Goal: Check status

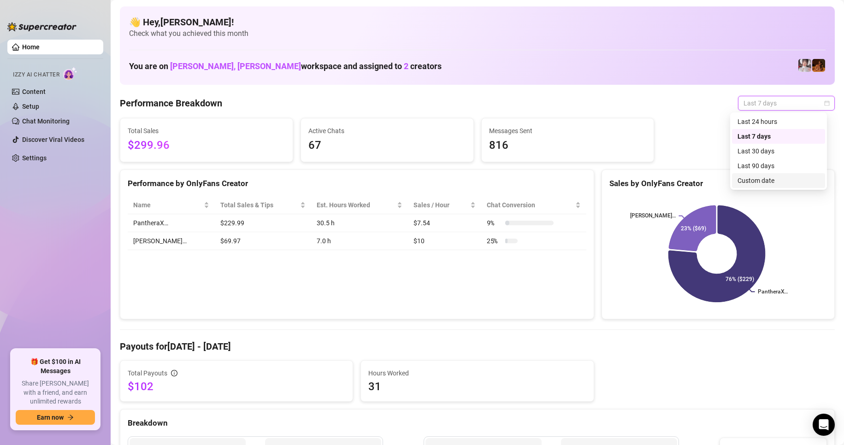
click at [760, 179] on div "Custom date" at bounding box center [779, 181] width 82 height 10
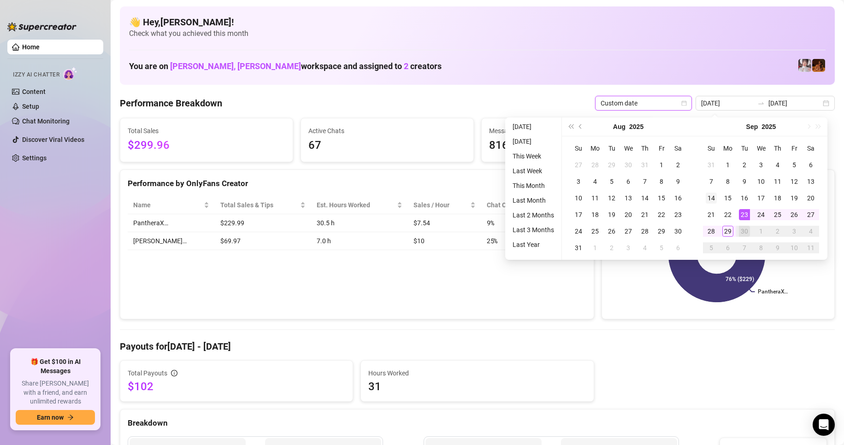
type input "[DATE]"
click at [710, 198] on div "14" at bounding box center [711, 198] width 11 height 11
type input "[DATE]"
click at [810, 213] on div "27" at bounding box center [811, 214] width 11 height 11
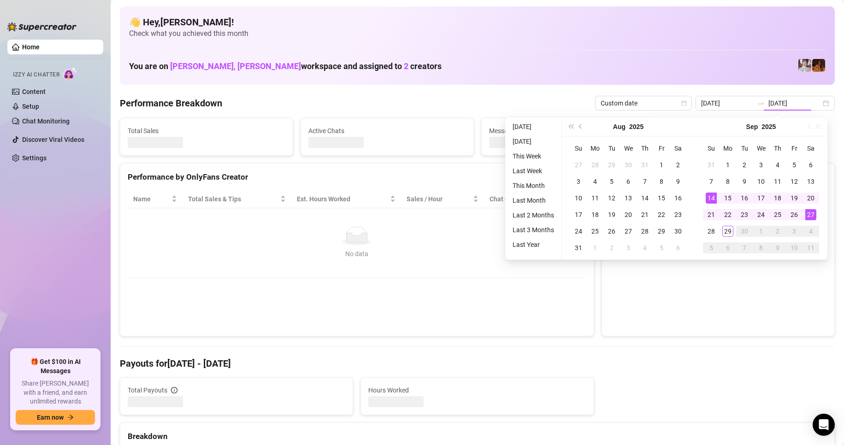
type input "[DATE]"
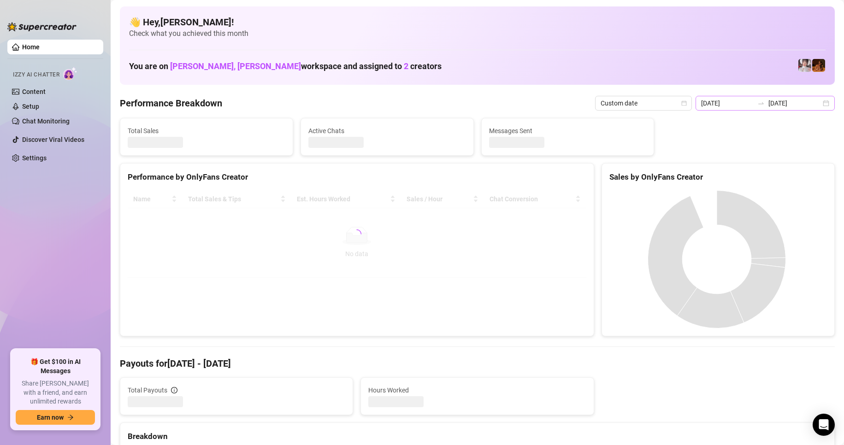
click at [818, 103] on div "[DATE] [DATE]" at bounding box center [765, 103] width 139 height 15
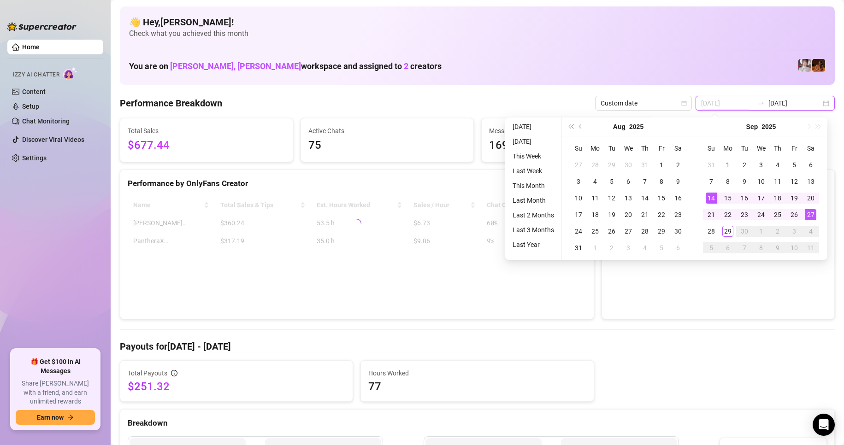
type input "[DATE]"
click at [711, 197] on div "14" at bounding box center [711, 198] width 11 height 11
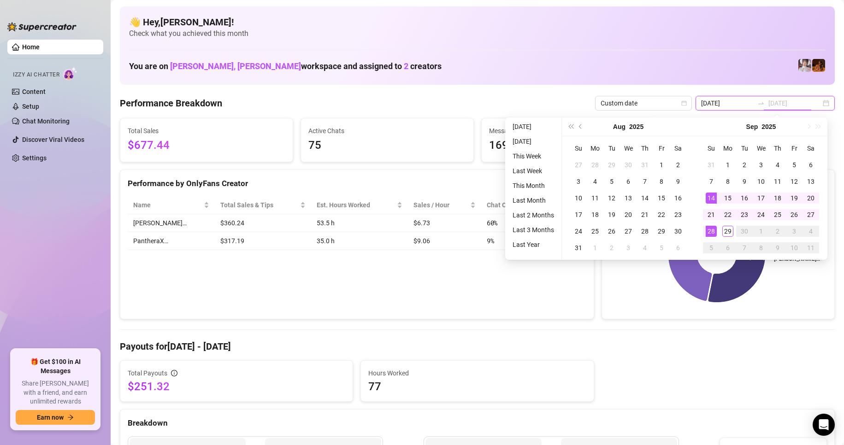
type input "[DATE]"
click at [710, 231] on div "28" at bounding box center [711, 231] width 11 height 11
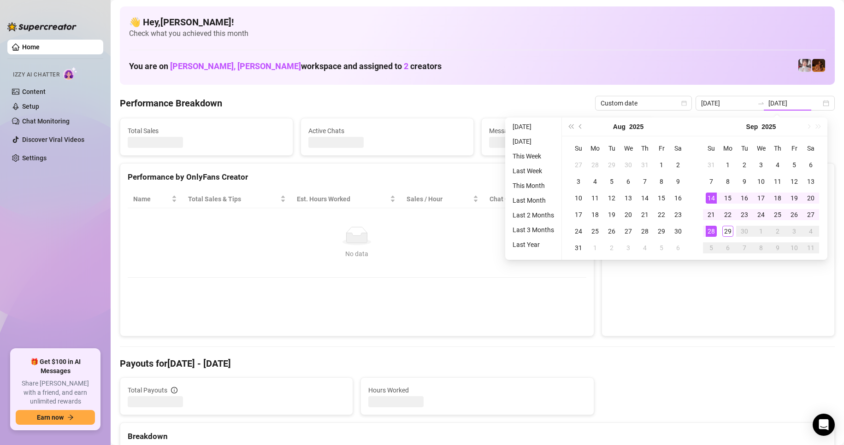
type input "[DATE]"
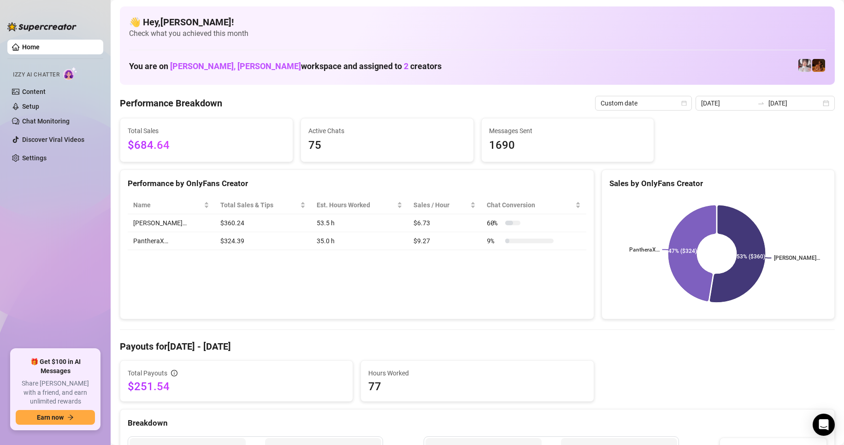
click at [558, 70] on div "You are on [PERSON_NAME], [PERSON_NAME] workspace and assigned to 2 creators" at bounding box center [477, 66] width 697 height 20
click at [821, 102] on div "[DATE] [DATE]" at bounding box center [765, 103] width 139 height 15
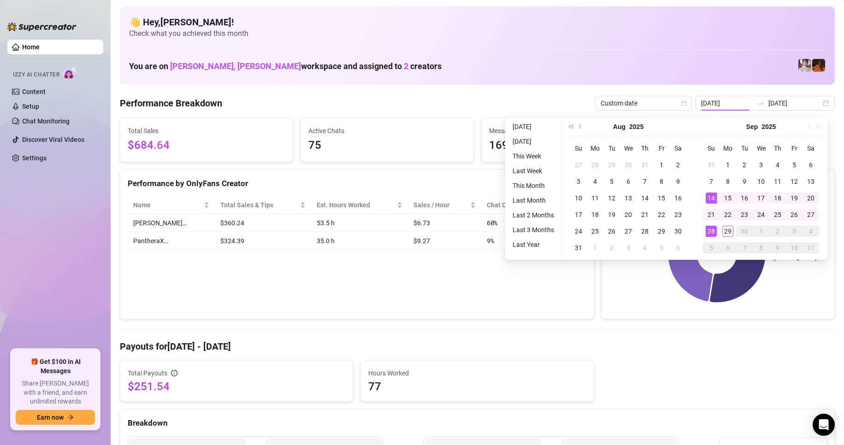
click at [666, 47] on div "👋 Hey, [PERSON_NAME] ! Check what you achieved this month You are on [PERSON_NA…" at bounding box center [477, 45] width 715 height 78
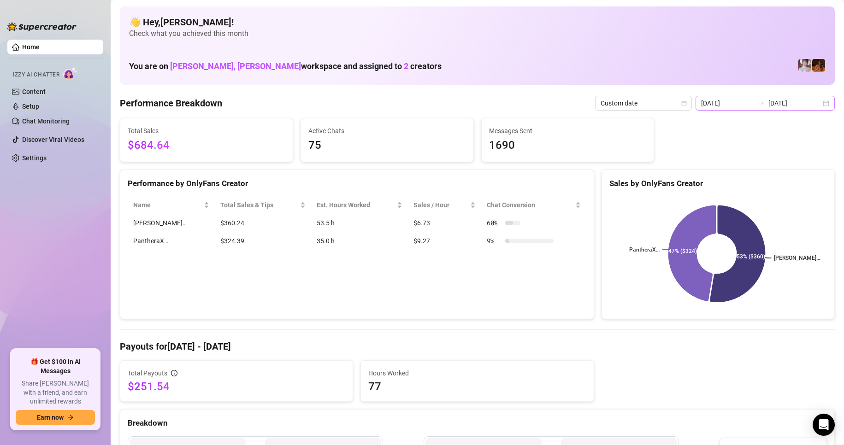
click at [820, 105] on div "[DATE] [DATE]" at bounding box center [765, 103] width 139 height 15
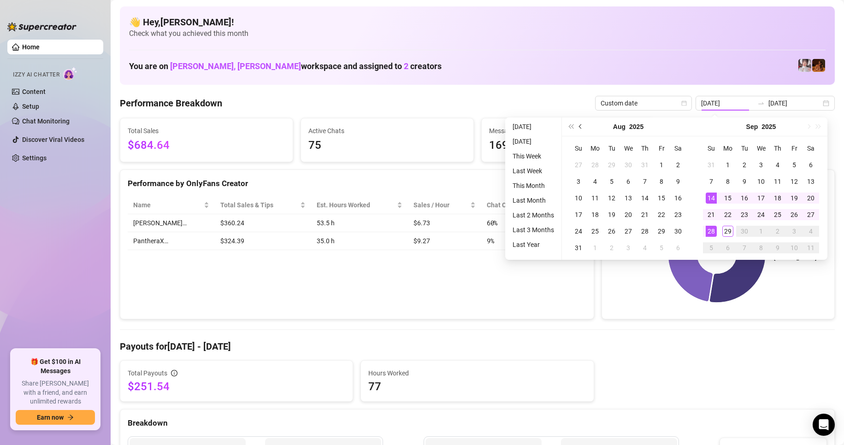
click at [582, 125] on button "Previous month (PageUp)" at bounding box center [581, 127] width 10 height 18
click at [566, 125] on button "Last year (Control + left)" at bounding box center [571, 127] width 10 height 18
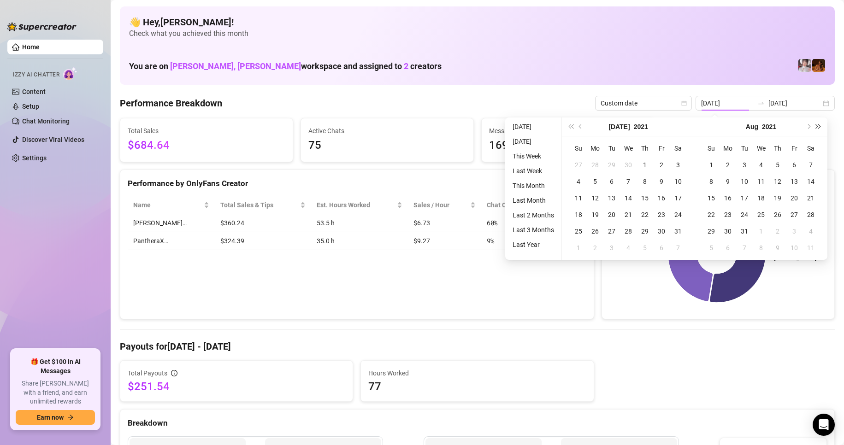
click at [819, 130] on button "Next year (Control + right)" at bounding box center [819, 127] width 10 height 18
click at [820, 130] on button "Next year (Control + right)" at bounding box center [819, 127] width 10 height 18
click at [581, 126] on span "Previous month (PageUp)" at bounding box center [581, 127] width 5 height 5
click at [808, 126] on span "Next month (PageDown)" at bounding box center [808, 127] width 5 height 5
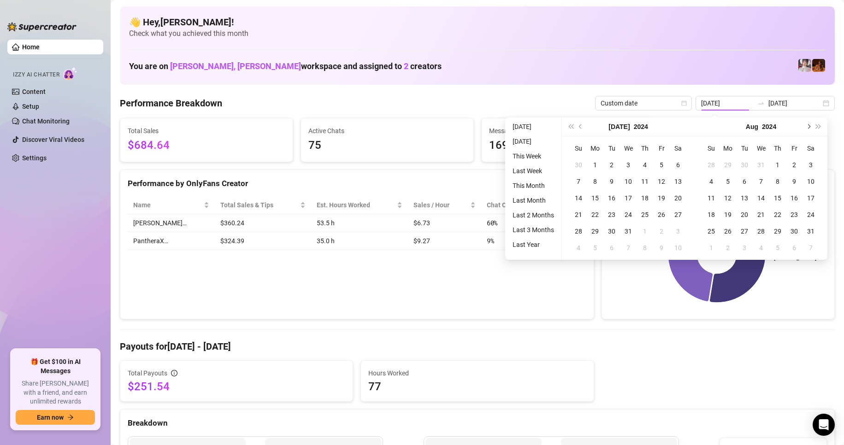
click at [808, 126] on span "Next month (PageDown)" at bounding box center [808, 127] width 5 height 5
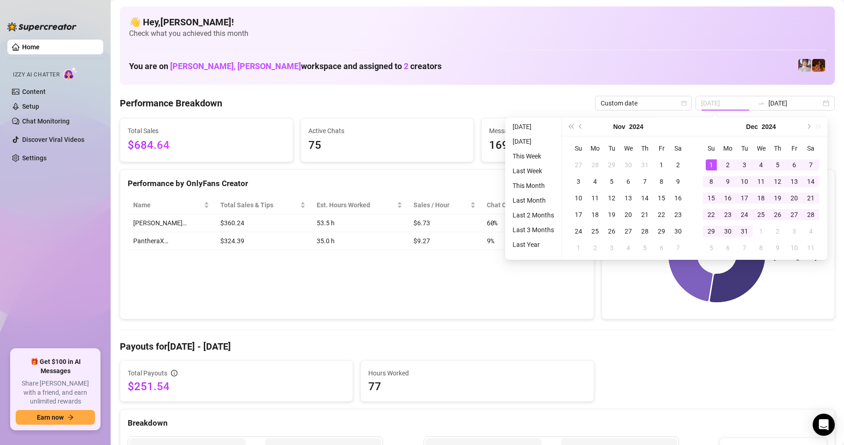
type input "[DATE]"
click at [711, 164] on div "1" at bounding box center [711, 165] width 11 height 11
type input "[DATE]"
click at [744, 227] on div "31" at bounding box center [744, 231] width 11 height 11
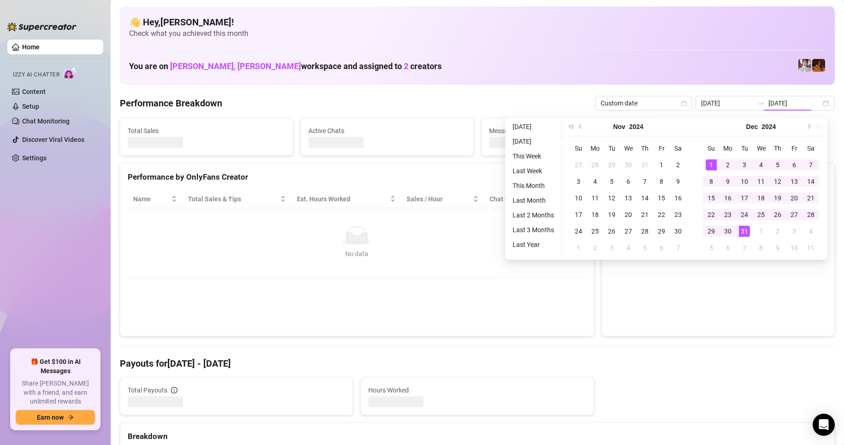
type input "[DATE]"
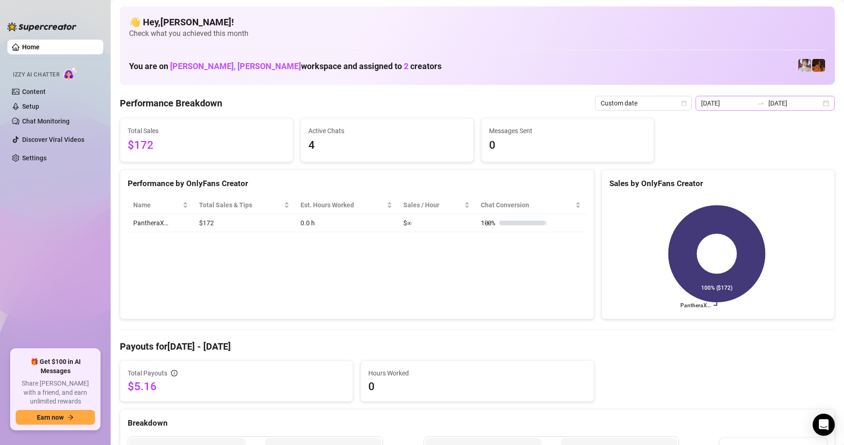
click at [818, 103] on div "[DATE] [DATE]" at bounding box center [765, 103] width 139 height 15
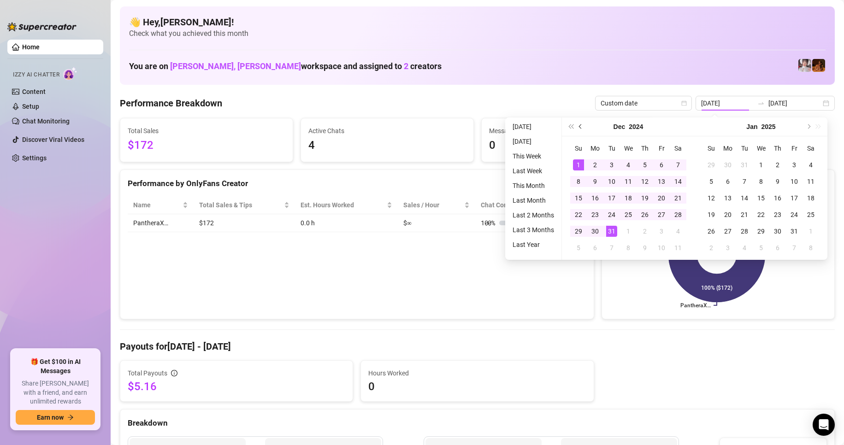
click at [582, 127] on span "Previous month (PageUp)" at bounding box center [581, 127] width 5 height 5
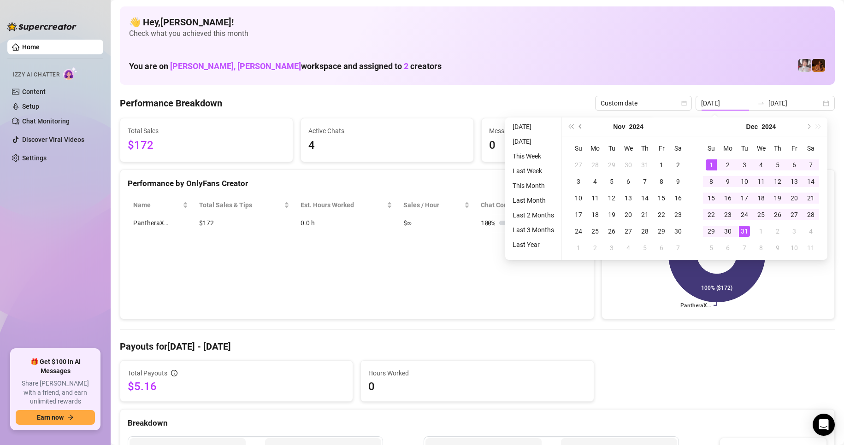
click at [582, 127] on span "Previous month (PageUp)" at bounding box center [581, 127] width 5 height 5
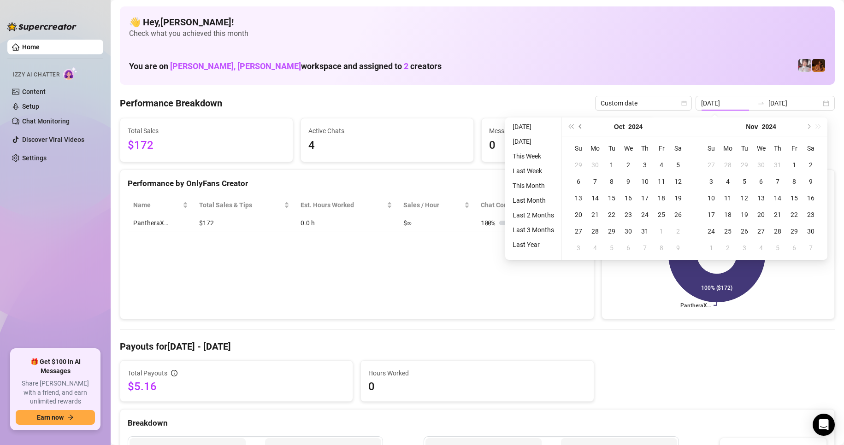
click at [582, 127] on span "Previous month (PageUp)" at bounding box center [581, 127] width 5 height 5
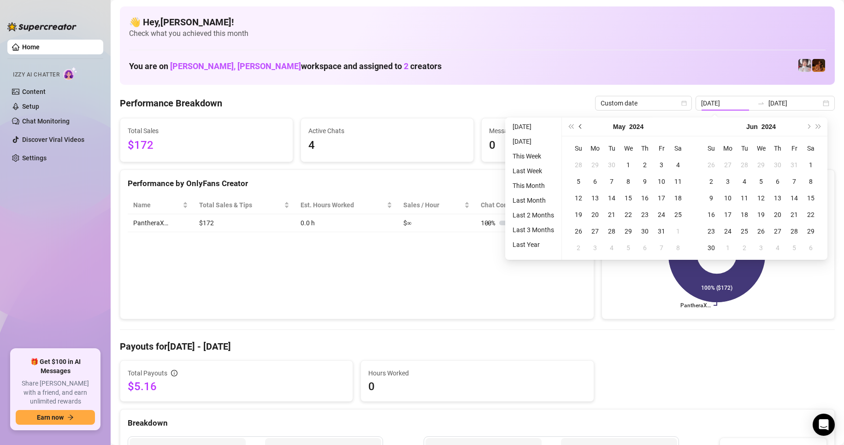
click at [582, 127] on span "Previous month (PageUp)" at bounding box center [581, 127] width 5 height 5
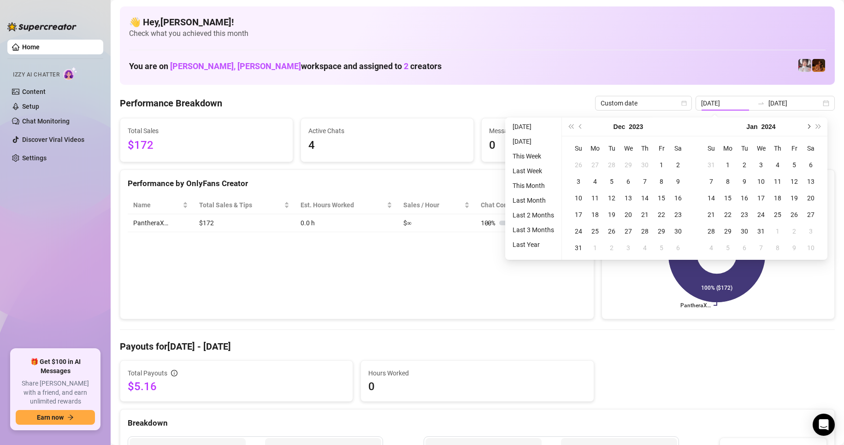
click at [807, 127] on span "Next month (PageDown)" at bounding box center [808, 127] width 5 height 5
type input "[DATE]"
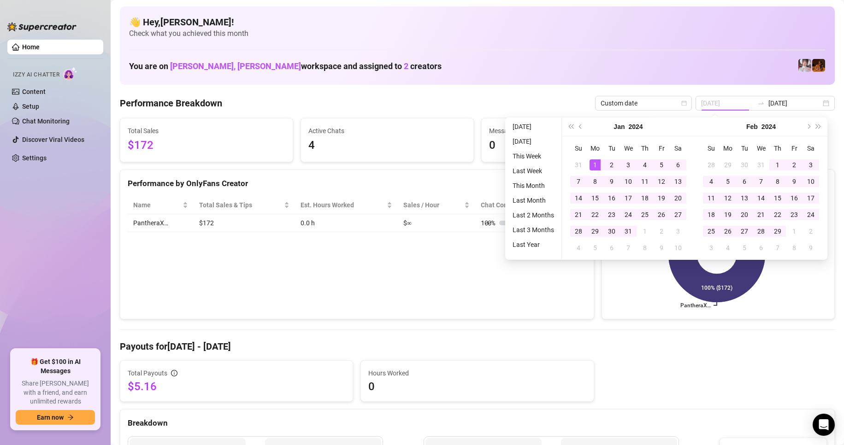
click at [599, 162] on div "1" at bounding box center [595, 165] width 11 height 11
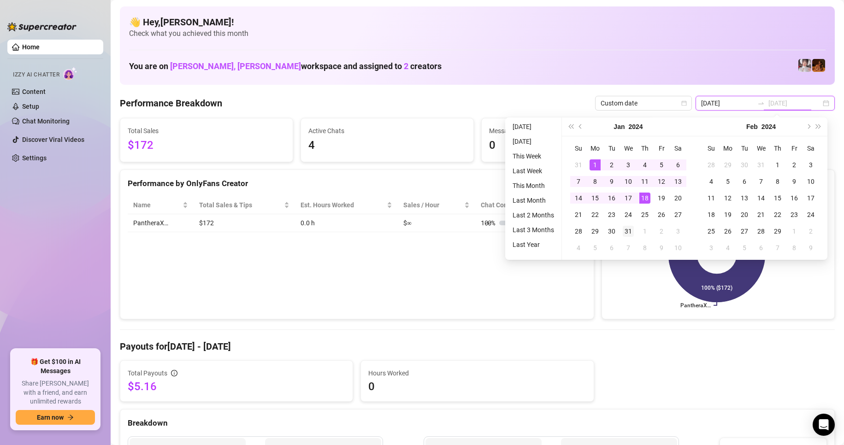
type input "[DATE]"
click at [627, 231] on div "31" at bounding box center [628, 231] width 11 height 11
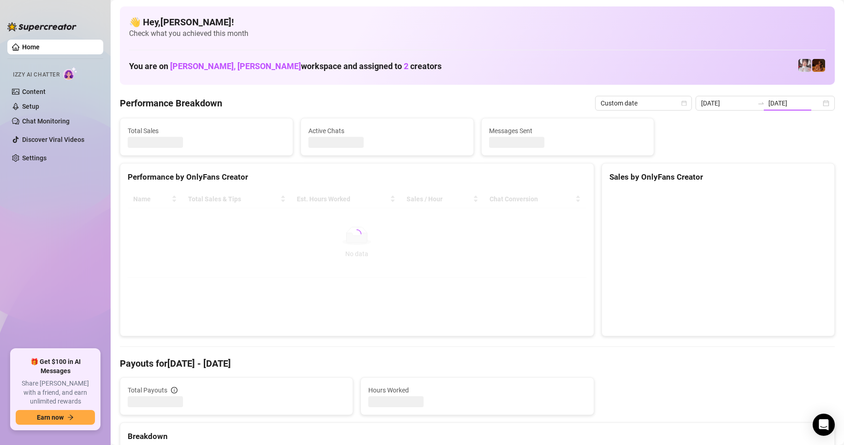
type input "[DATE]"
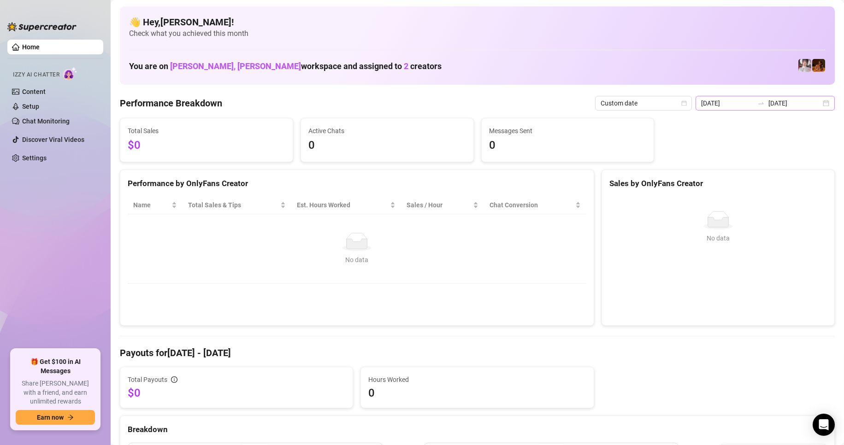
click at [764, 96] on div "[DATE] [DATE]" at bounding box center [765, 103] width 139 height 15
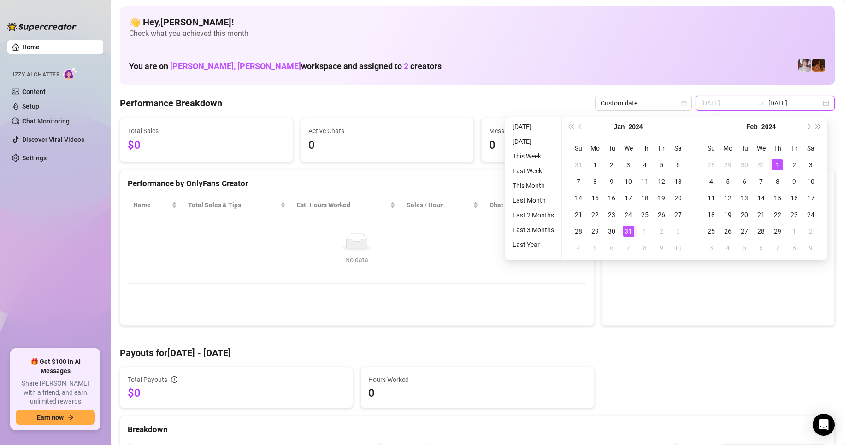
type input "[DATE]"
click at [776, 166] on div "1" at bounding box center [777, 165] width 11 height 11
type input "[DATE]"
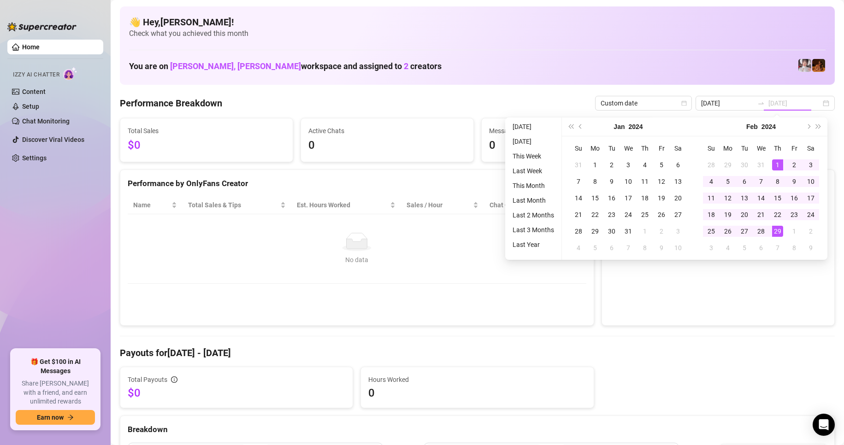
click at [776, 234] on div "29" at bounding box center [777, 231] width 11 height 11
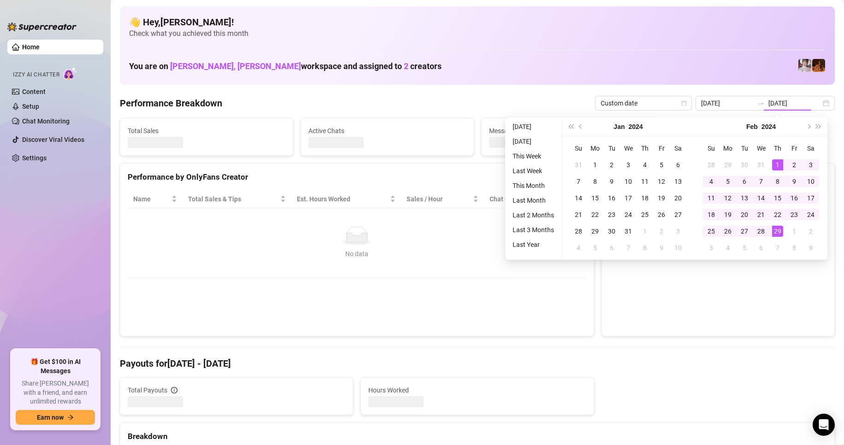
type input "[DATE]"
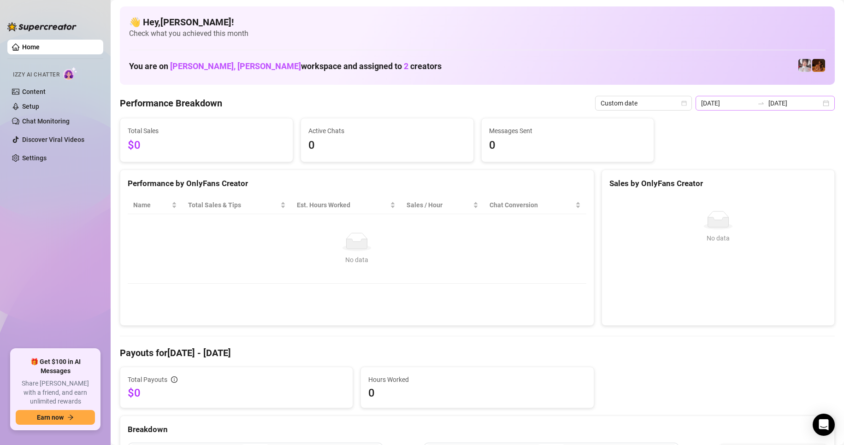
click at [820, 102] on div "[DATE] [DATE]" at bounding box center [765, 103] width 139 height 15
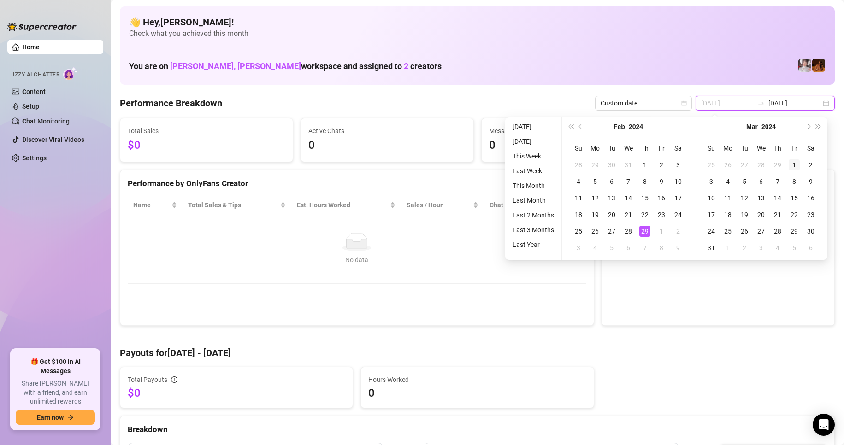
type input "[DATE]"
click at [791, 164] on div "1" at bounding box center [794, 165] width 11 height 11
type input "[DATE]"
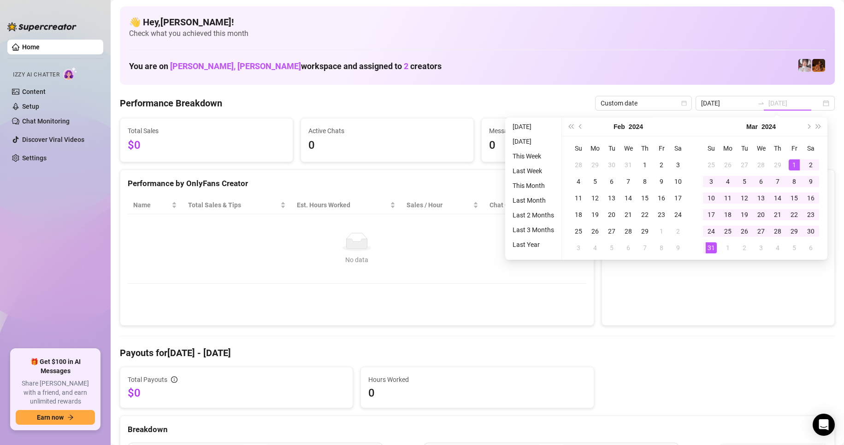
click at [709, 243] on div "31" at bounding box center [711, 248] width 11 height 11
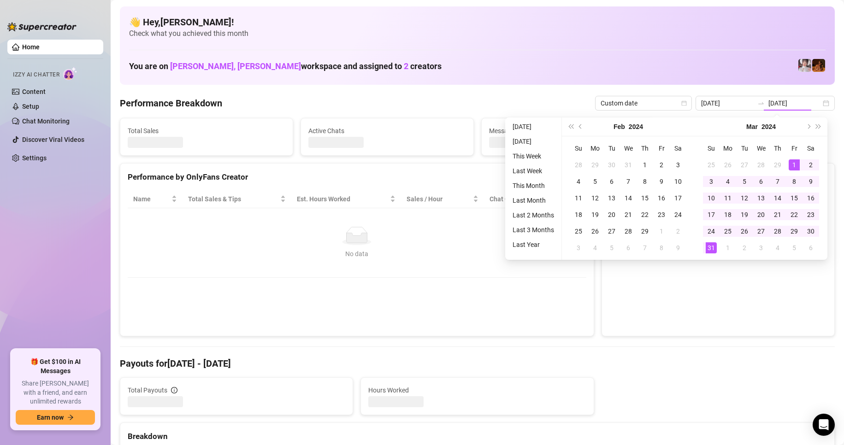
type input "[DATE]"
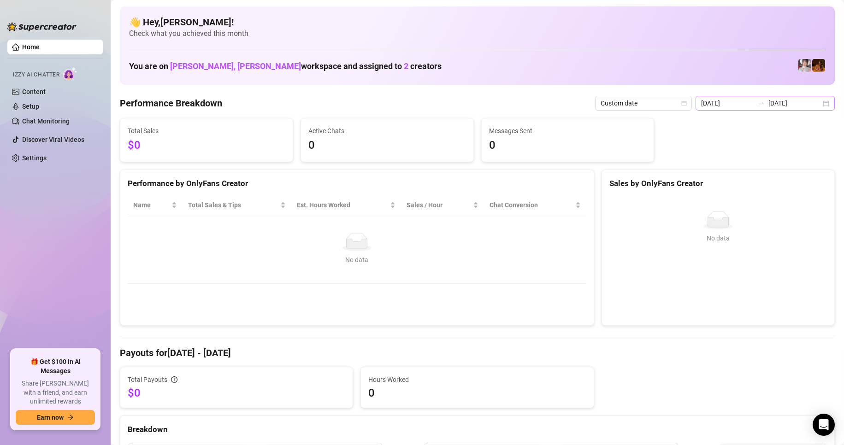
click at [817, 106] on div "[DATE] [DATE]" at bounding box center [765, 103] width 139 height 15
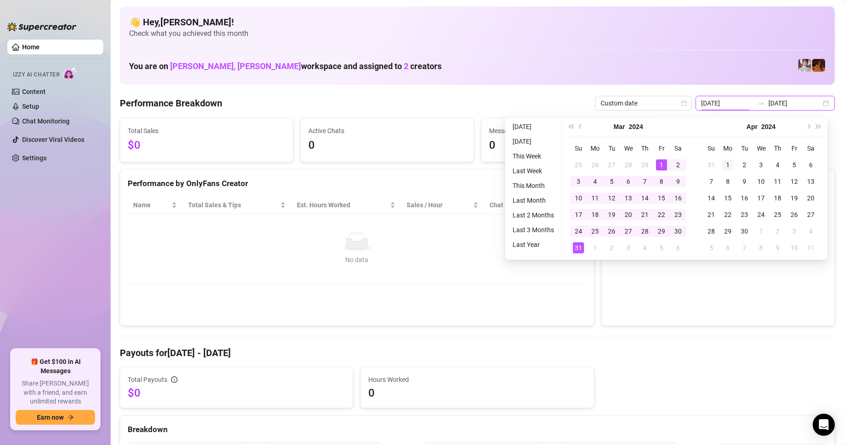
type input "[DATE]"
click at [727, 164] on div "1" at bounding box center [728, 165] width 11 height 11
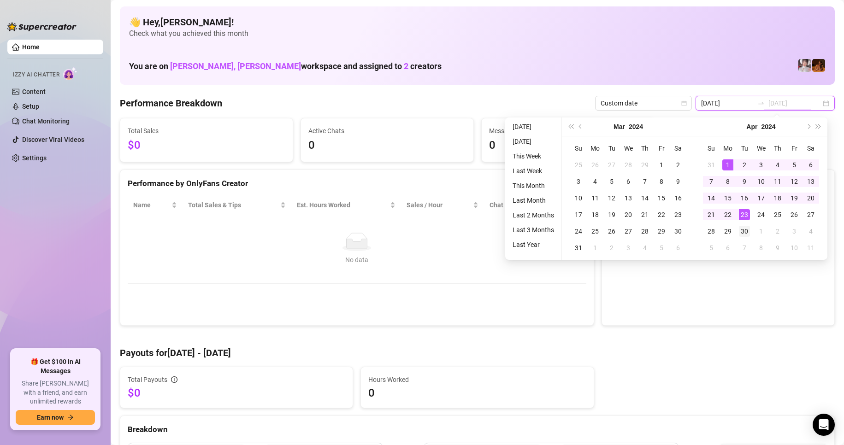
type input "[DATE]"
click at [746, 230] on div "30" at bounding box center [744, 231] width 11 height 11
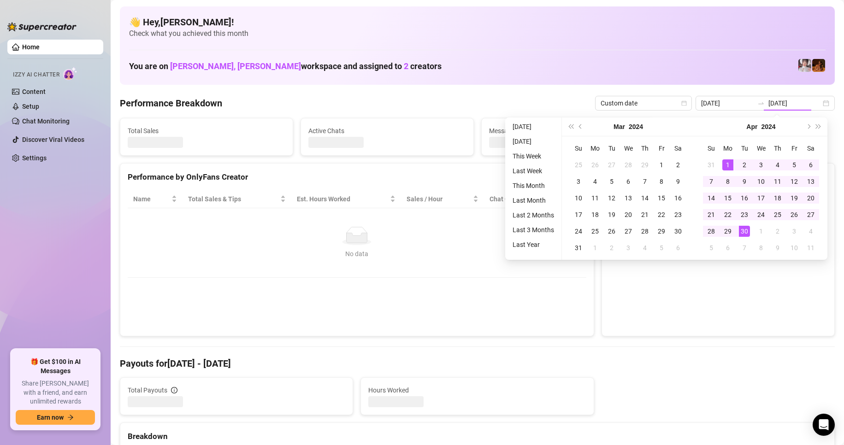
type input "[DATE]"
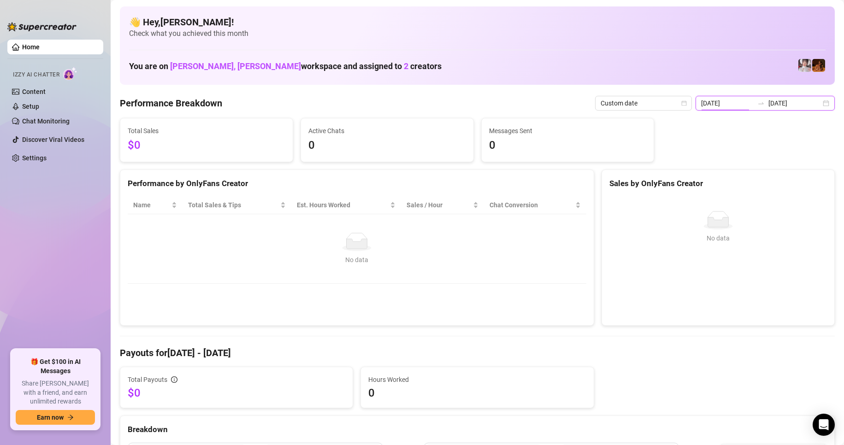
click at [748, 100] on input "[DATE]" at bounding box center [727, 103] width 53 height 10
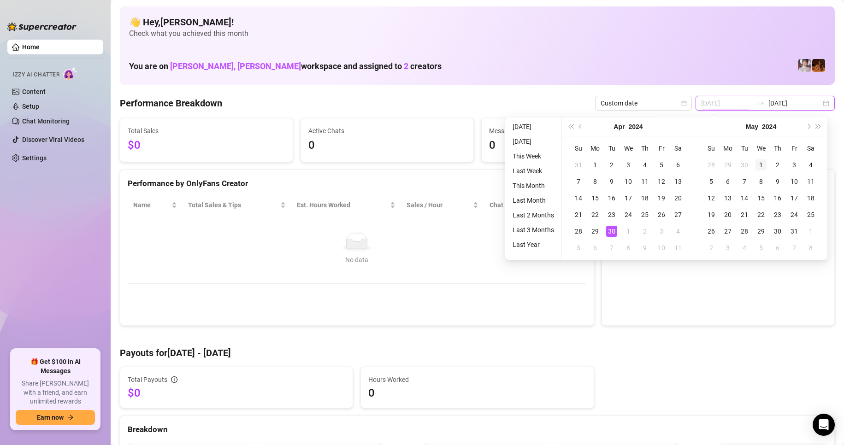
type input "[DATE]"
click at [760, 162] on div "1" at bounding box center [761, 165] width 11 height 11
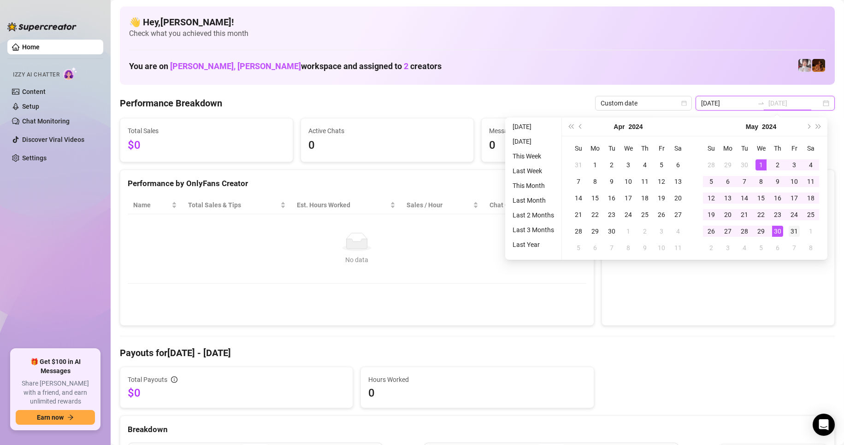
type input "[DATE]"
click at [792, 230] on div "31" at bounding box center [794, 231] width 11 height 11
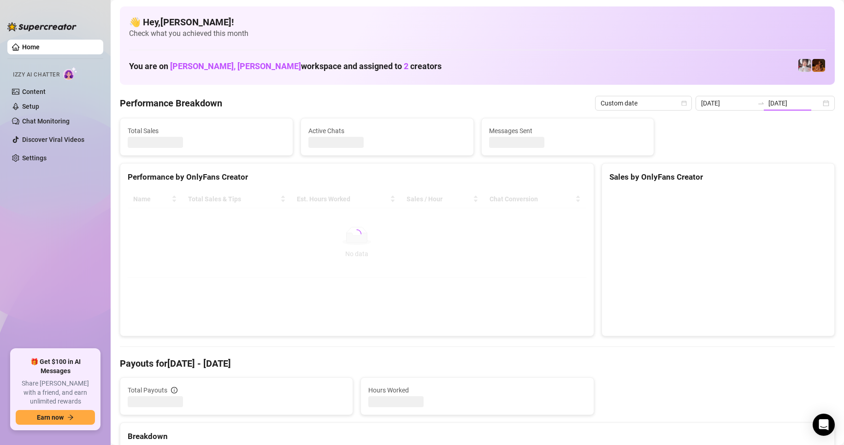
type input "[DATE]"
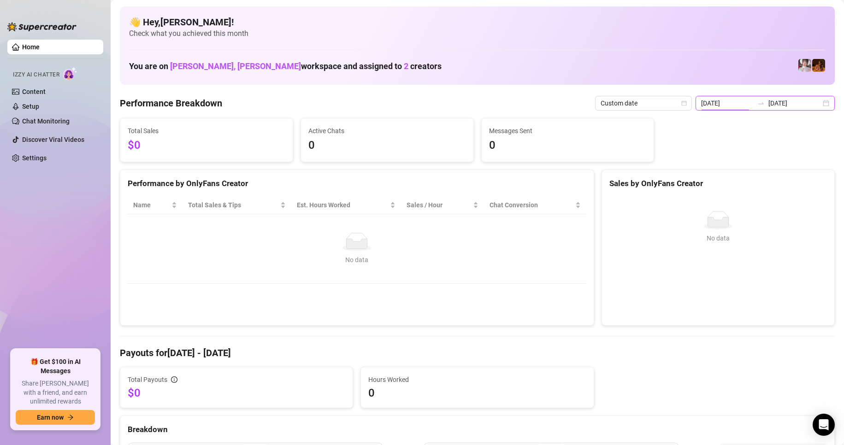
click at [721, 104] on input "[DATE]" at bounding box center [727, 103] width 53 height 10
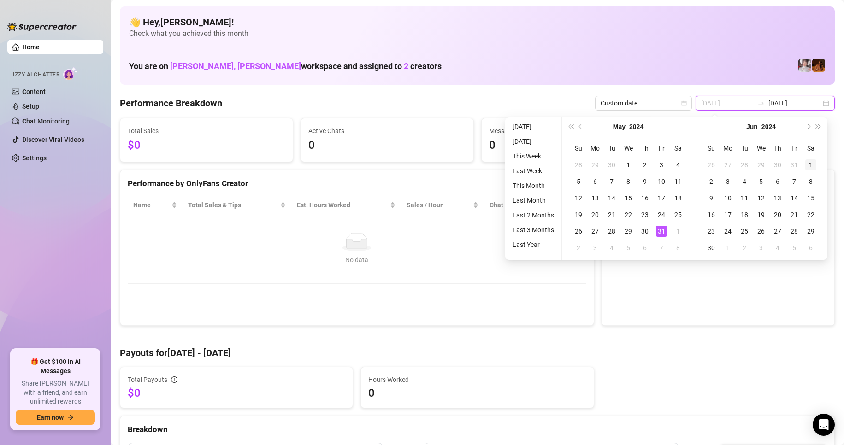
type input "[DATE]"
click at [809, 161] on div "1" at bounding box center [811, 165] width 11 height 11
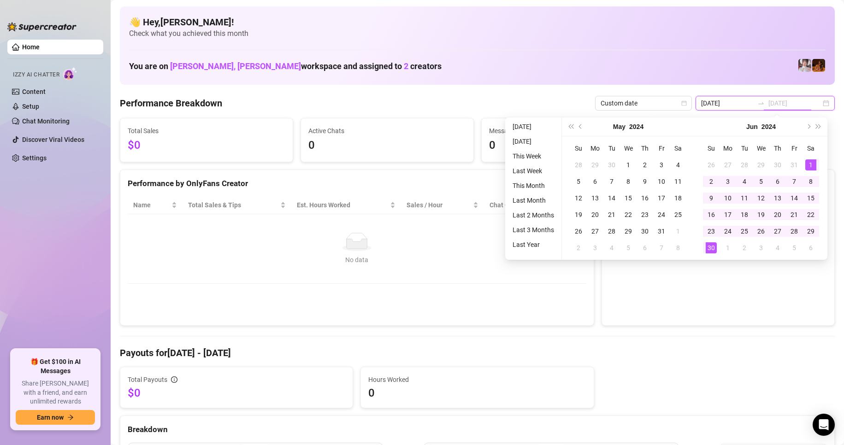
type input "[DATE]"
click at [709, 246] on div "30" at bounding box center [711, 248] width 11 height 11
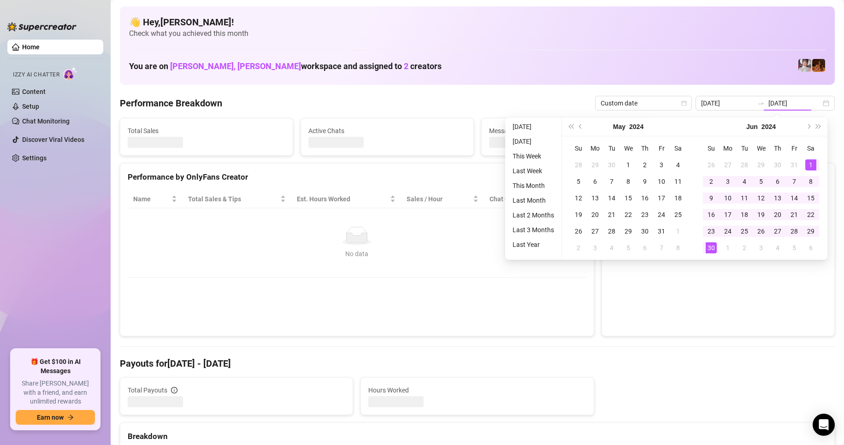
type input "[DATE]"
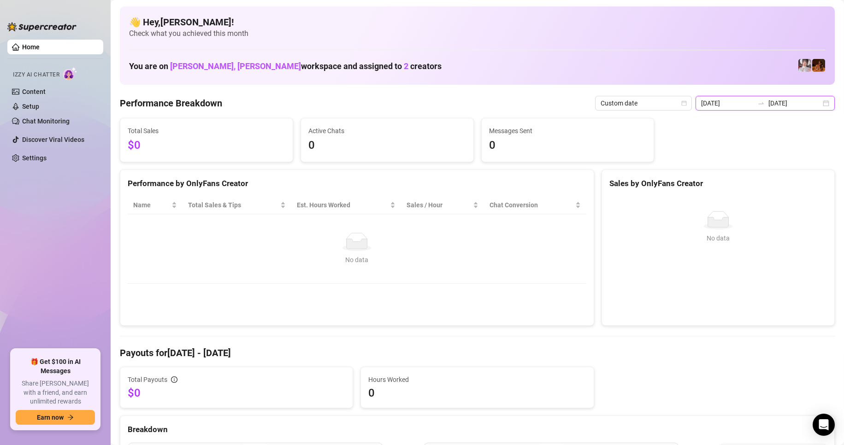
click at [726, 102] on input "[DATE]" at bounding box center [727, 103] width 53 height 10
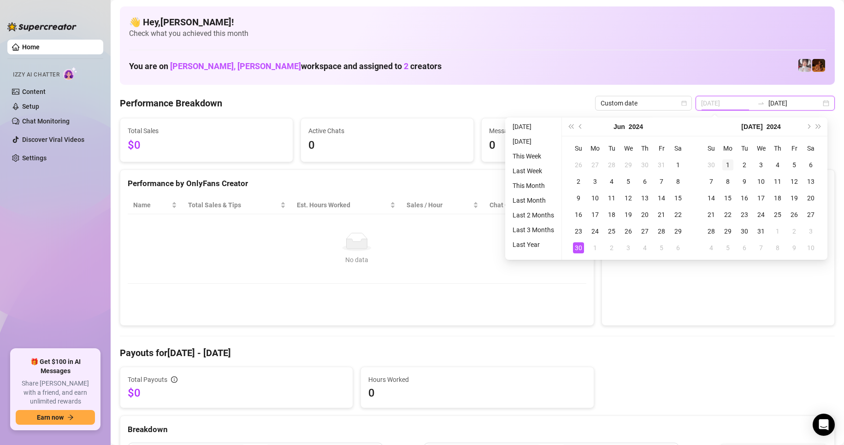
type input "[DATE]"
click at [727, 163] on div "1" at bounding box center [728, 165] width 11 height 11
type input "[DATE]"
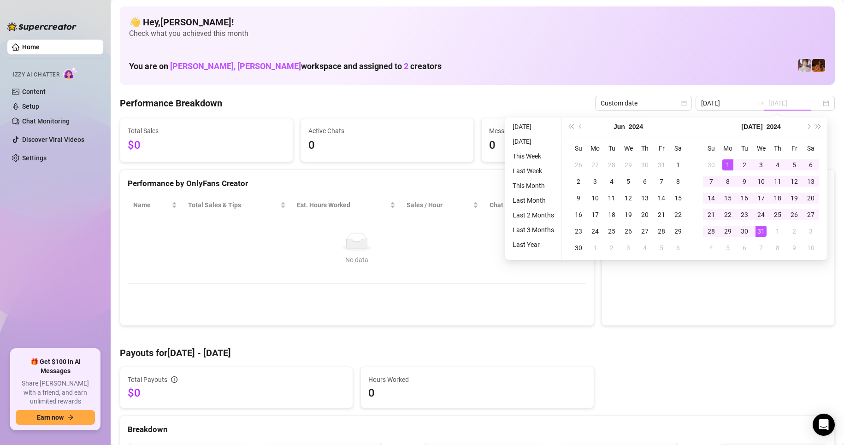
click at [758, 231] on div "31" at bounding box center [761, 231] width 11 height 11
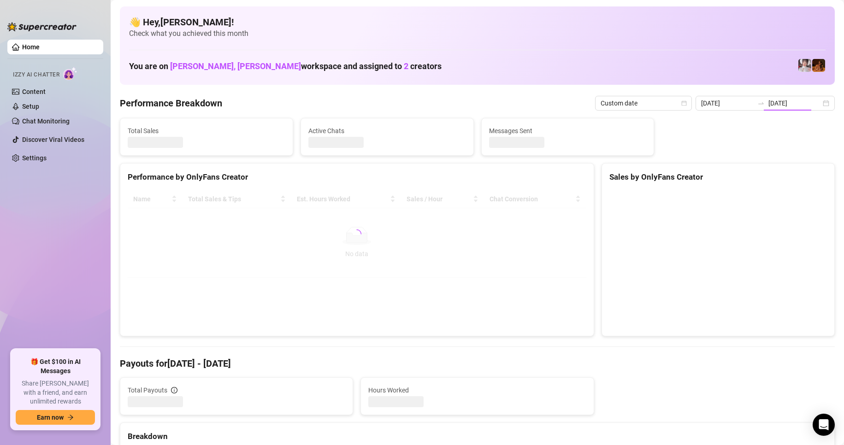
type input "[DATE]"
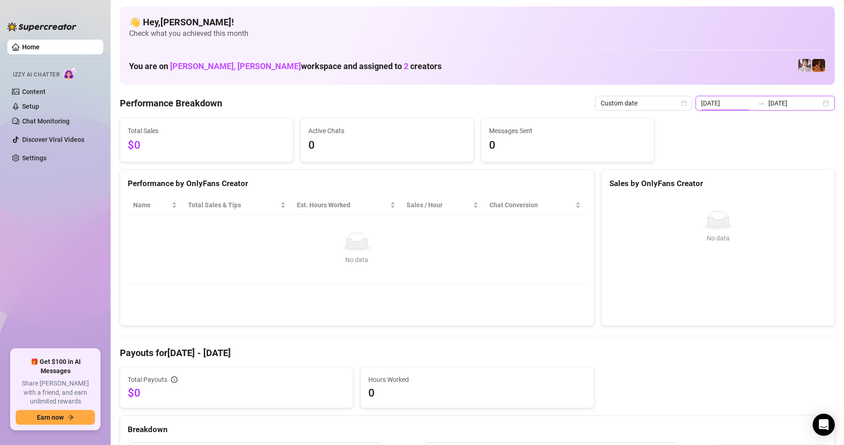
click at [745, 103] on input "[DATE]" at bounding box center [727, 103] width 53 height 10
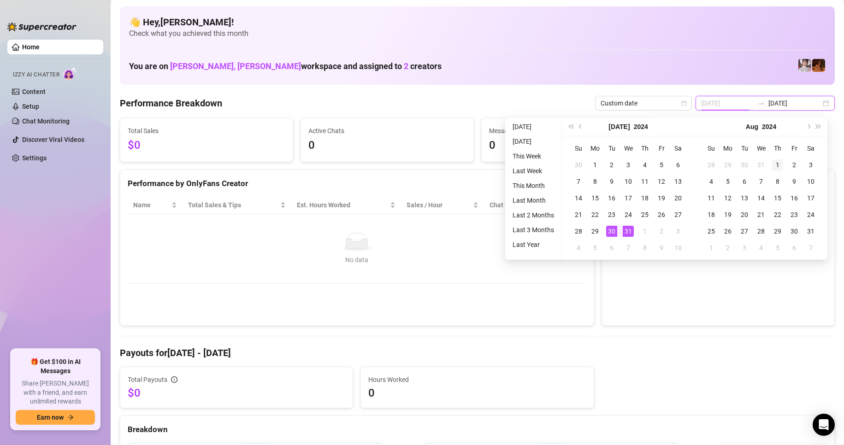
type input "[DATE]"
click at [773, 164] on div "1" at bounding box center [777, 165] width 11 height 11
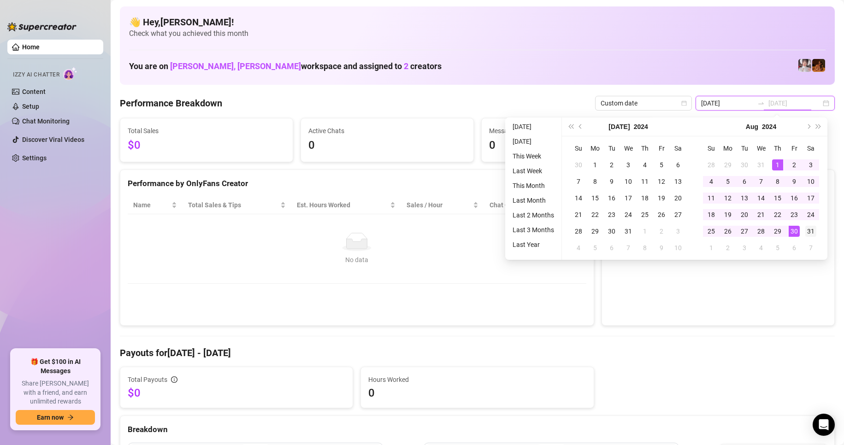
type input "[DATE]"
click at [810, 232] on div "31" at bounding box center [811, 231] width 11 height 11
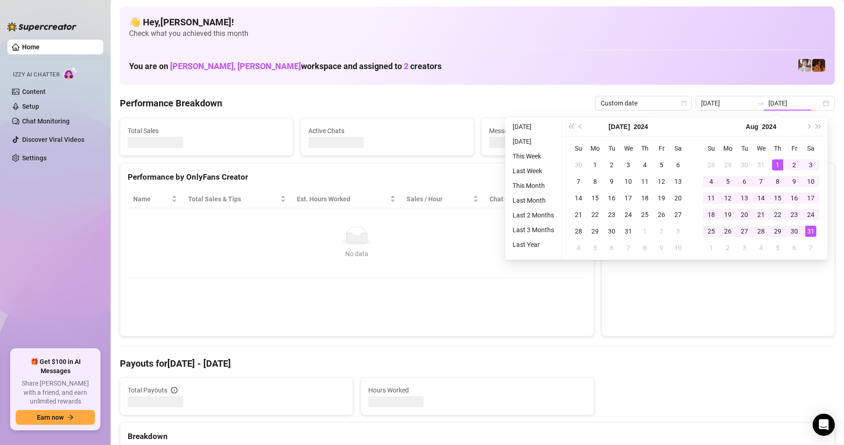
type input "[DATE]"
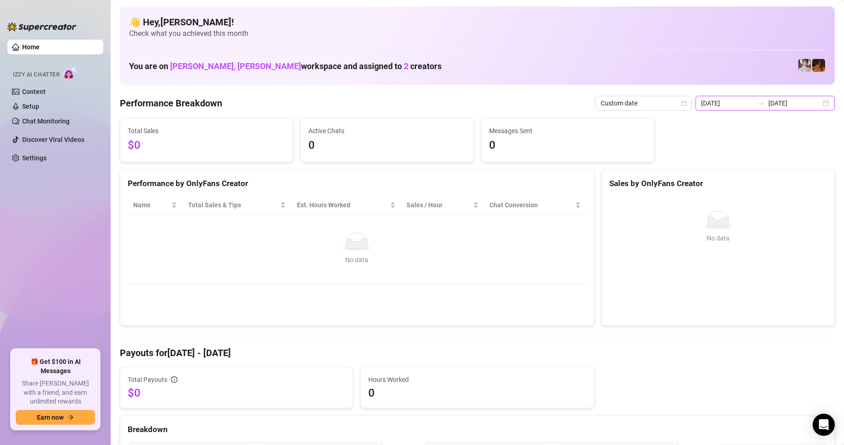
click at [735, 105] on input "[DATE]" at bounding box center [727, 103] width 53 height 10
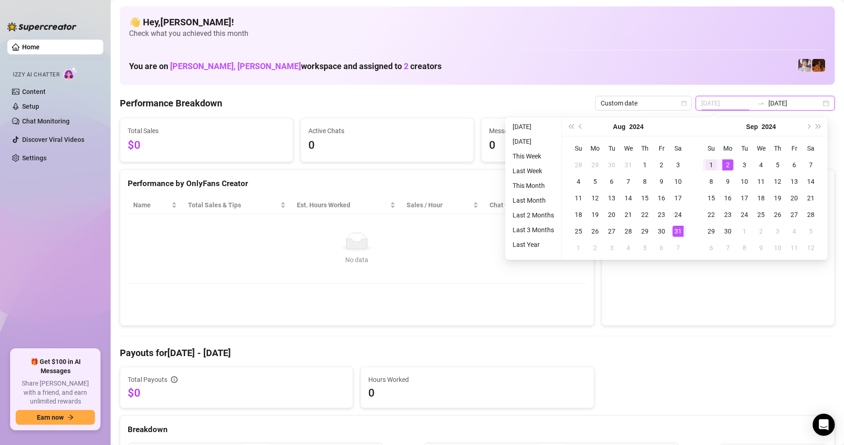
type input "[DATE]"
click at [710, 165] on div "1" at bounding box center [711, 165] width 11 height 11
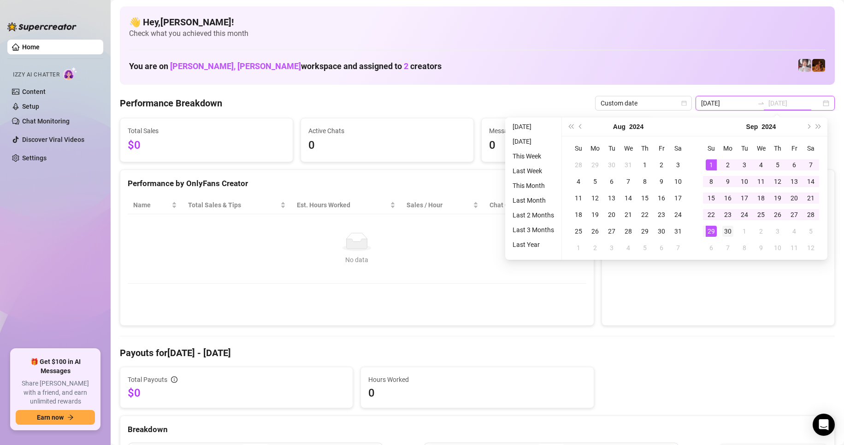
type input "[DATE]"
click at [726, 234] on div "30" at bounding box center [728, 231] width 11 height 11
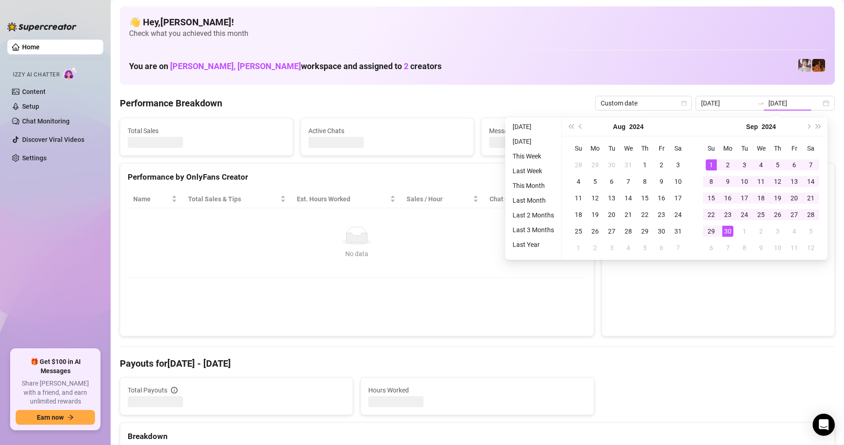
type input "[DATE]"
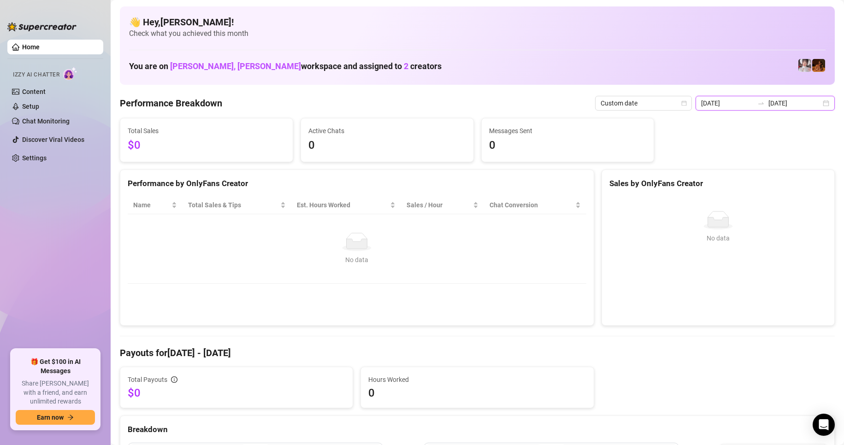
click at [721, 102] on input "[DATE]" at bounding box center [727, 103] width 53 height 10
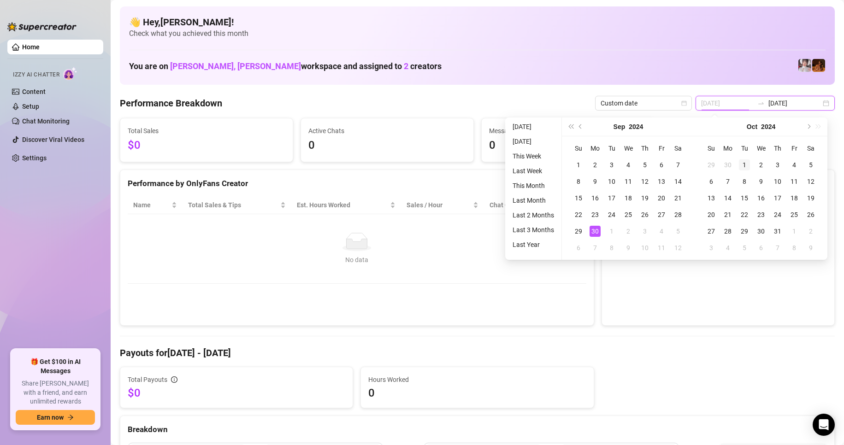
type input "[DATE]"
click at [744, 164] on div "1" at bounding box center [744, 165] width 11 height 11
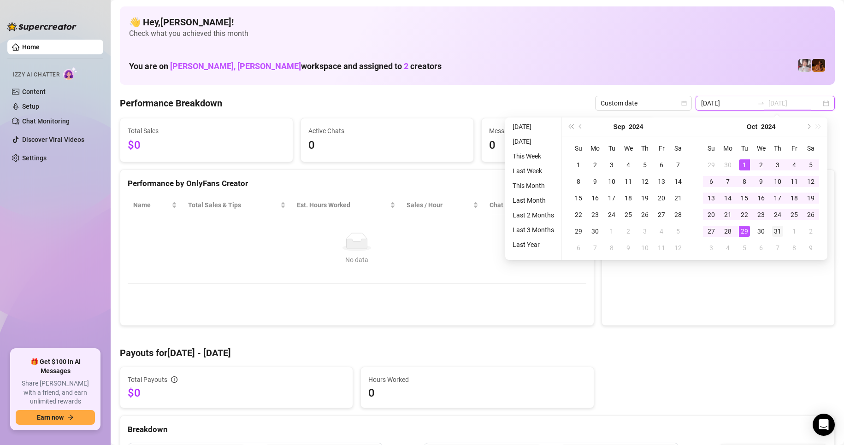
type input "[DATE]"
click at [776, 232] on div "31" at bounding box center [777, 231] width 11 height 11
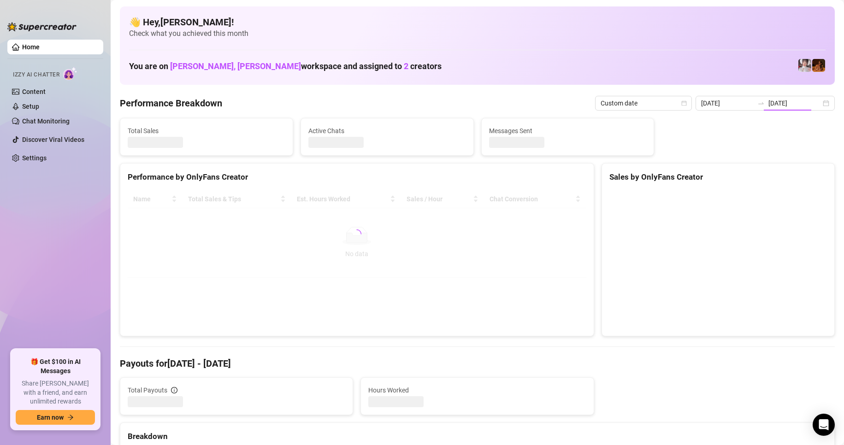
type input "[DATE]"
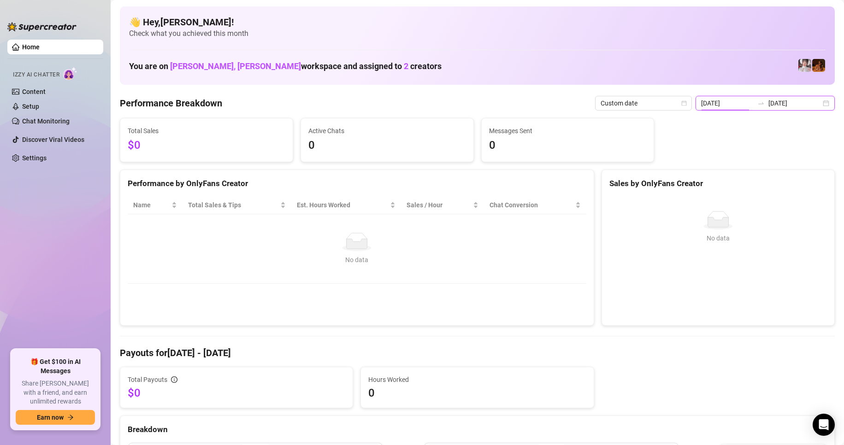
click at [723, 104] on input "[DATE]" at bounding box center [727, 103] width 53 height 10
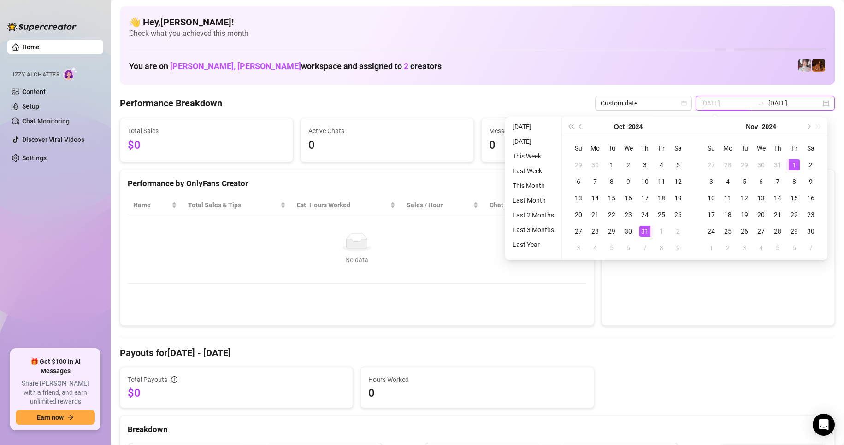
type input "[DATE]"
click at [795, 163] on div "1" at bounding box center [794, 165] width 11 height 11
type input "[DATE]"
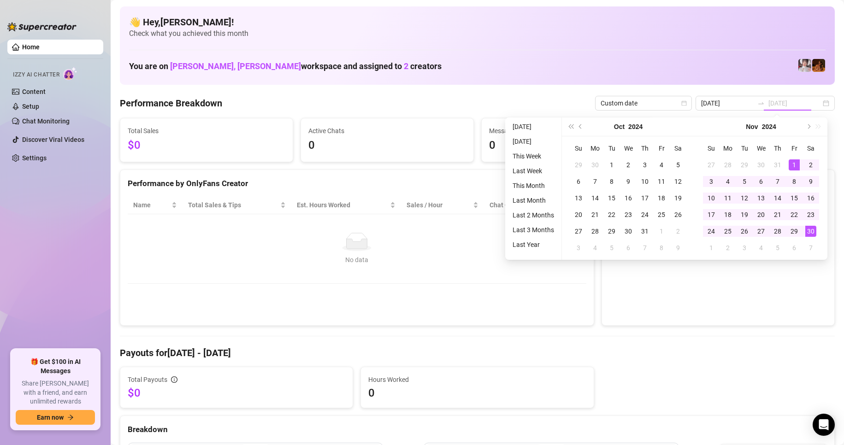
click at [809, 229] on div "30" at bounding box center [811, 231] width 11 height 11
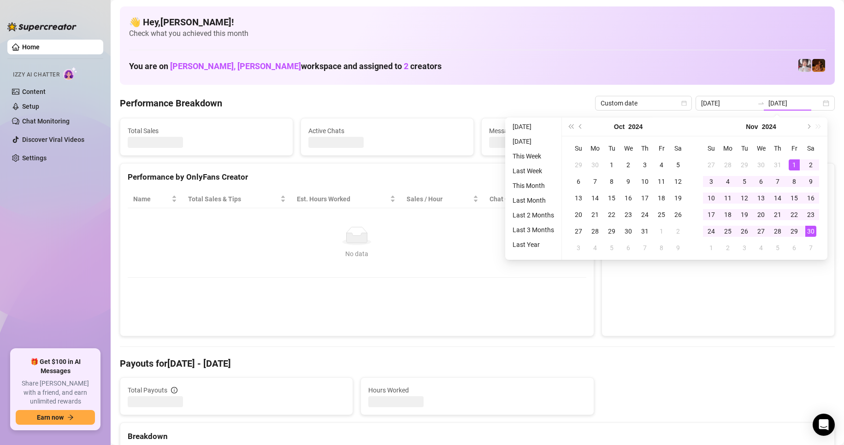
type input "[DATE]"
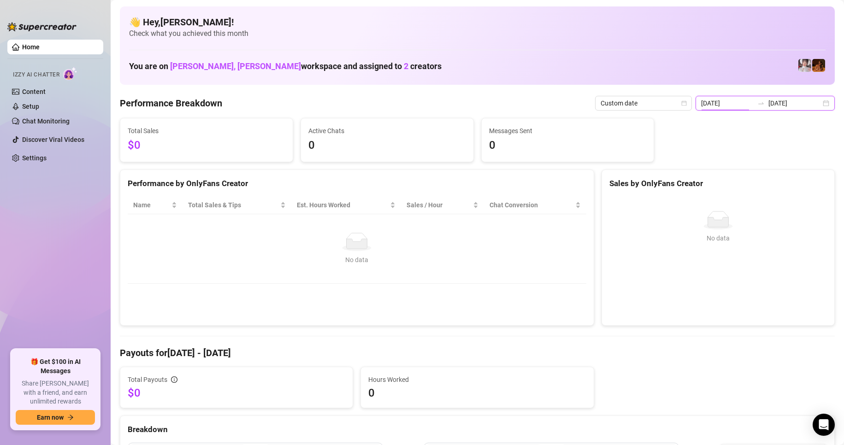
click at [734, 101] on input "[DATE]" at bounding box center [727, 103] width 53 height 10
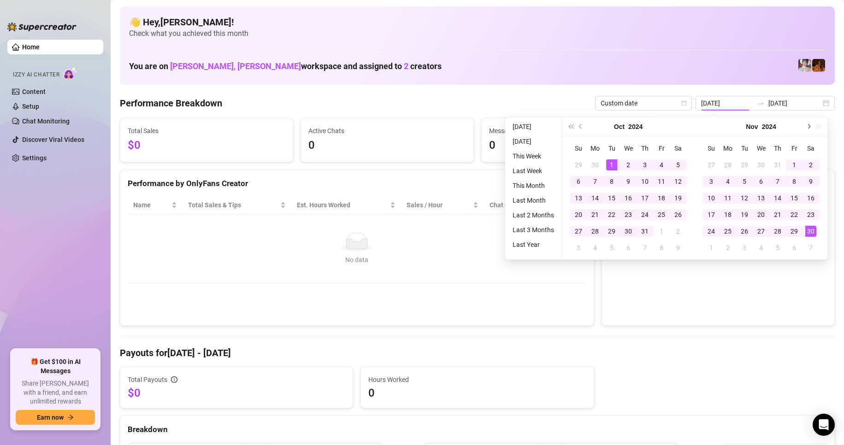
click at [807, 125] on span "Next month (PageDown)" at bounding box center [808, 127] width 5 height 5
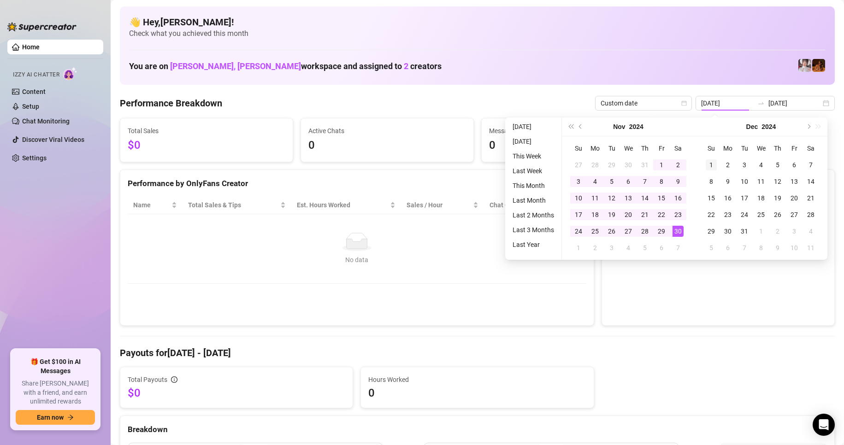
type input "[DATE]"
click at [713, 164] on div "1" at bounding box center [711, 165] width 11 height 11
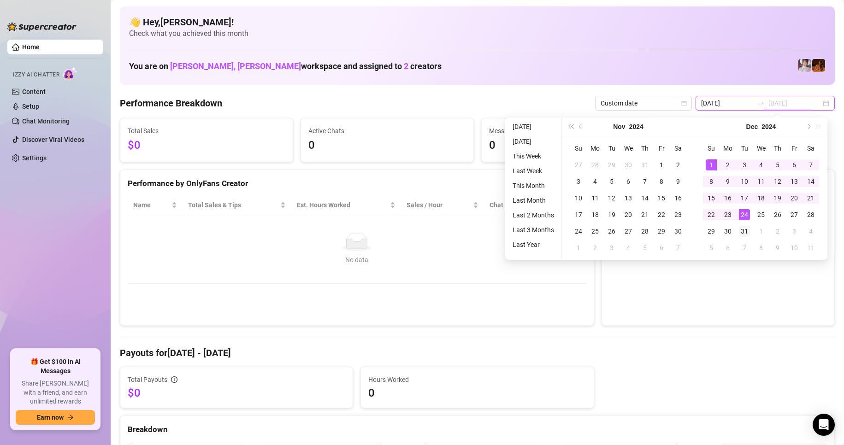
type input "[DATE]"
click at [741, 228] on div "31" at bounding box center [744, 231] width 11 height 11
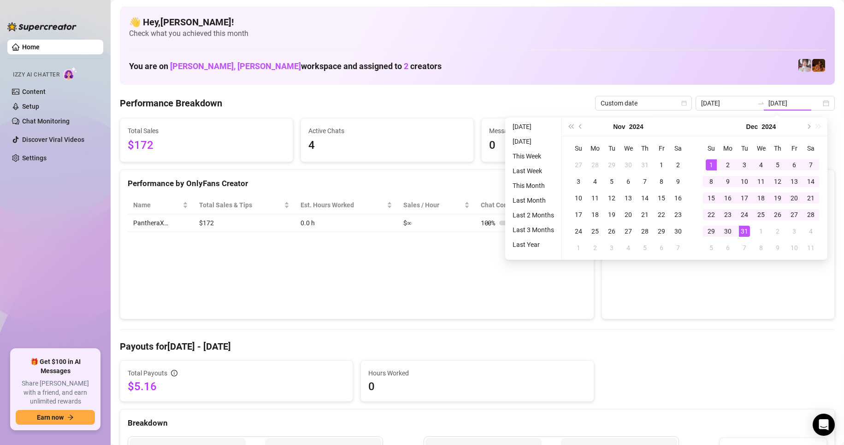
type input "[DATE]"
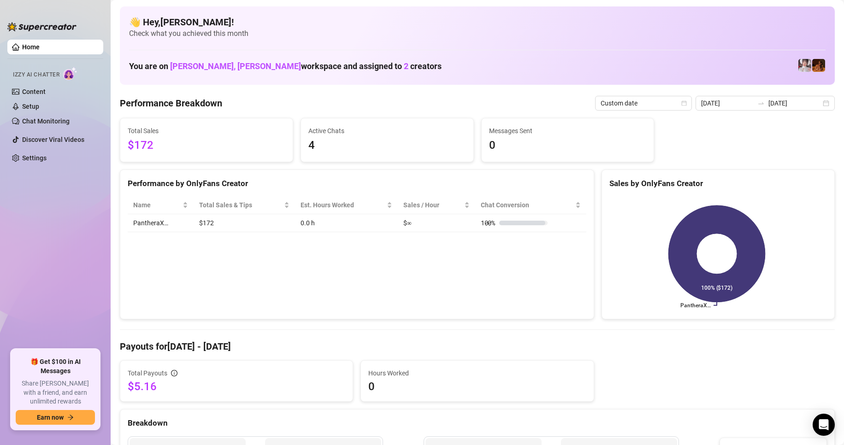
click at [404, 222] on td "$∞" at bounding box center [436, 223] width 77 height 18
click at [723, 61] on div "You are on [PERSON_NAME], [PERSON_NAME] workspace and assigned to 2 creators" at bounding box center [477, 66] width 697 height 20
click at [713, 101] on input "[DATE]" at bounding box center [727, 103] width 53 height 10
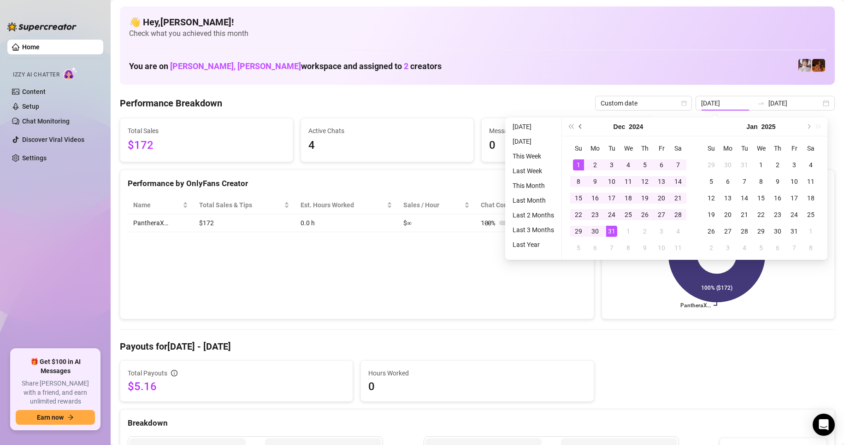
click at [582, 126] on span "Previous month (PageUp)" at bounding box center [581, 127] width 5 height 5
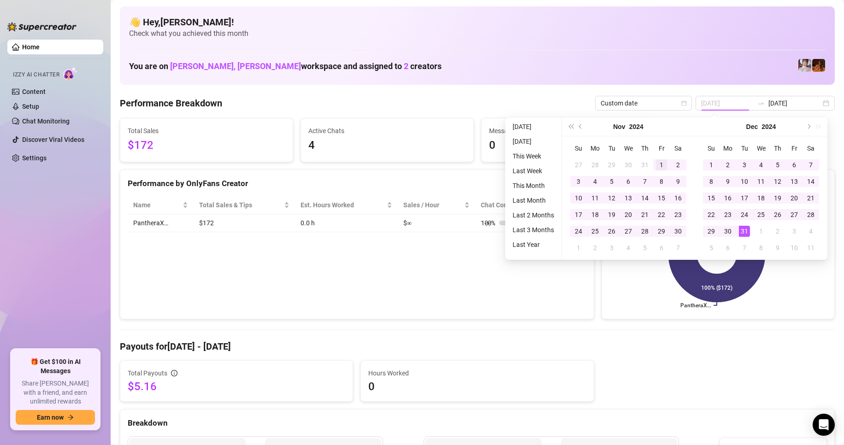
type input "[DATE]"
click at [664, 164] on div "1" at bounding box center [661, 165] width 11 height 11
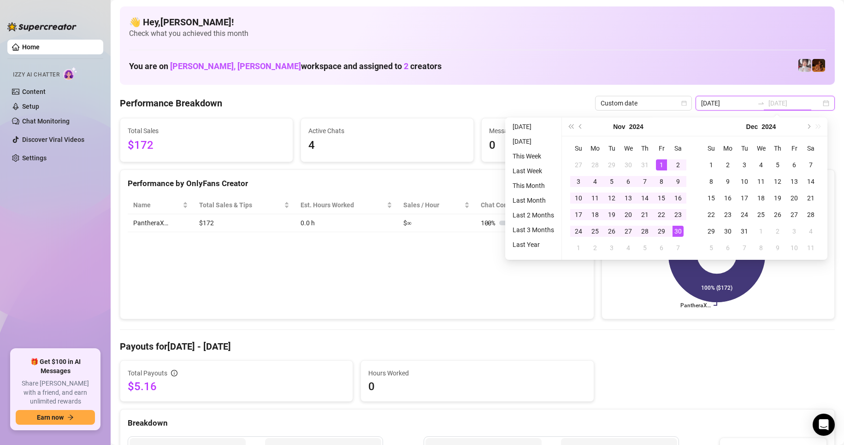
type input "[DATE]"
click at [678, 233] on div "30" at bounding box center [678, 231] width 11 height 11
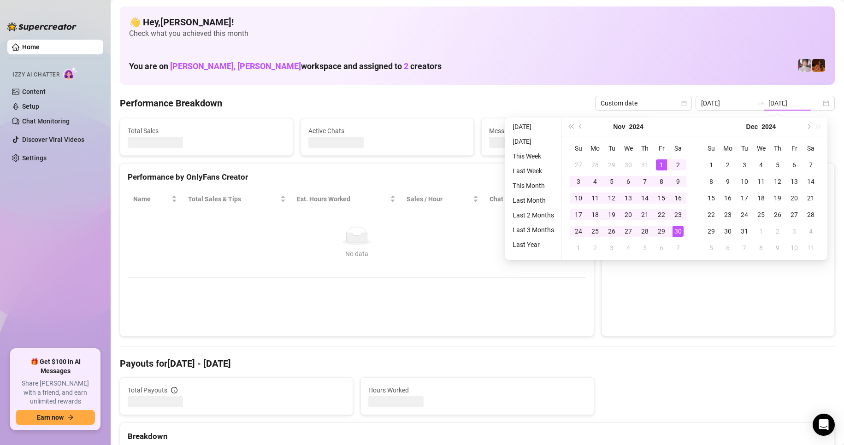
type input "[DATE]"
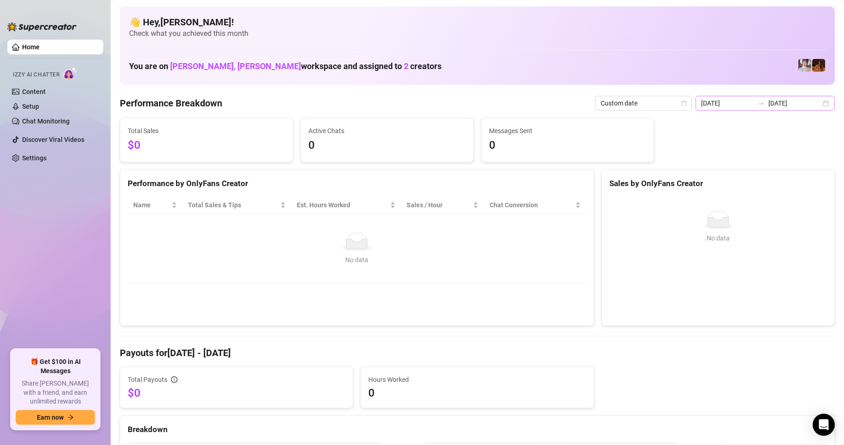
click at [723, 108] on div "[DATE] [DATE]" at bounding box center [765, 103] width 139 height 15
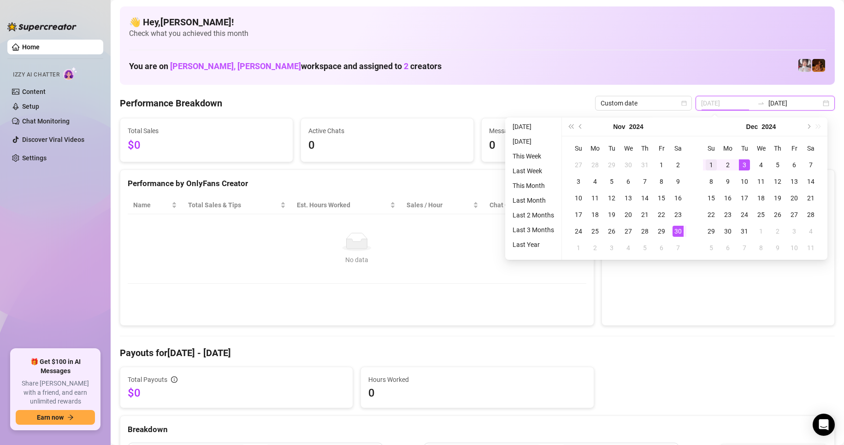
type input "[DATE]"
click at [715, 166] on div "1" at bounding box center [711, 165] width 11 height 11
type input "[DATE]"
click at [809, 127] on span "Next month (PageDown)" at bounding box center [808, 127] width 5 height 5
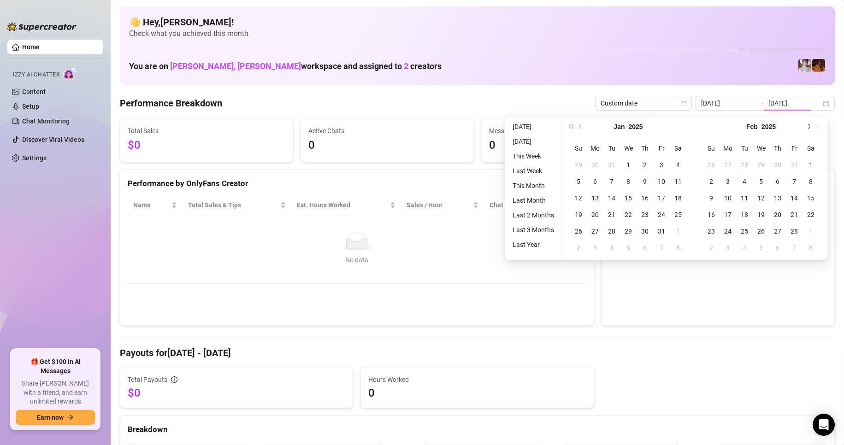
click at [809, 127] on span "Next month (PageDown)" at bounding box center [808, 127] width 5 height 5
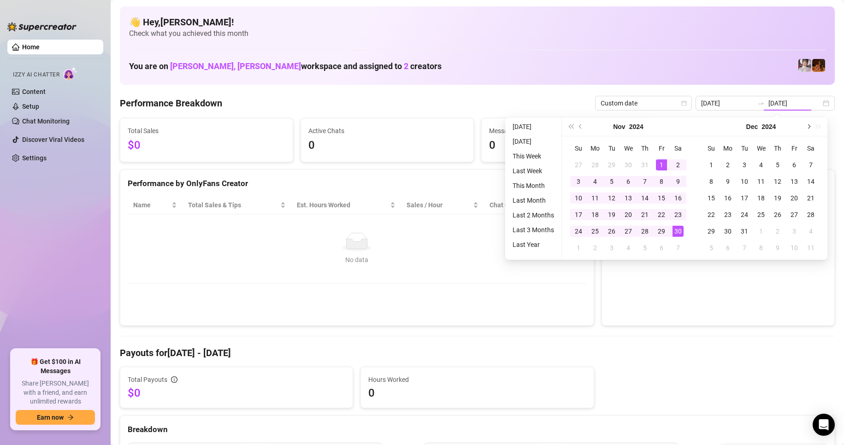
type input "[DATE]"
click at [809, 127] on span "Next month (PageDown)" at bounding box center [808, 127] width 5 height 5
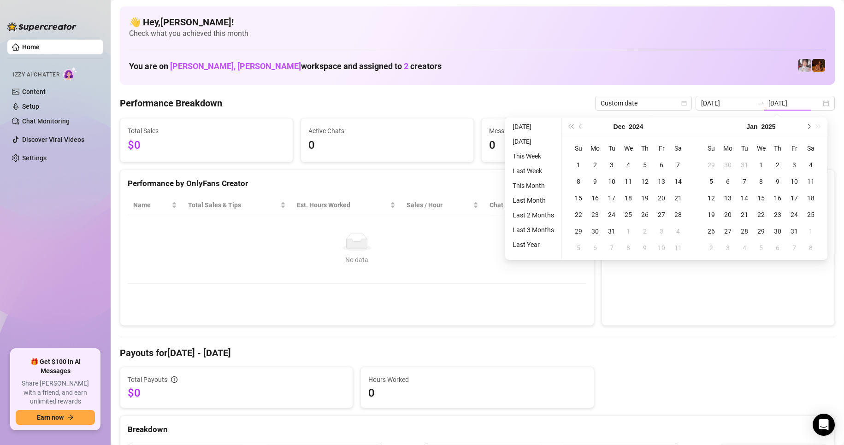
click at [809, 127] on span "Next month (PageDown)" at bounding box center [808, 127] width 5 height 5
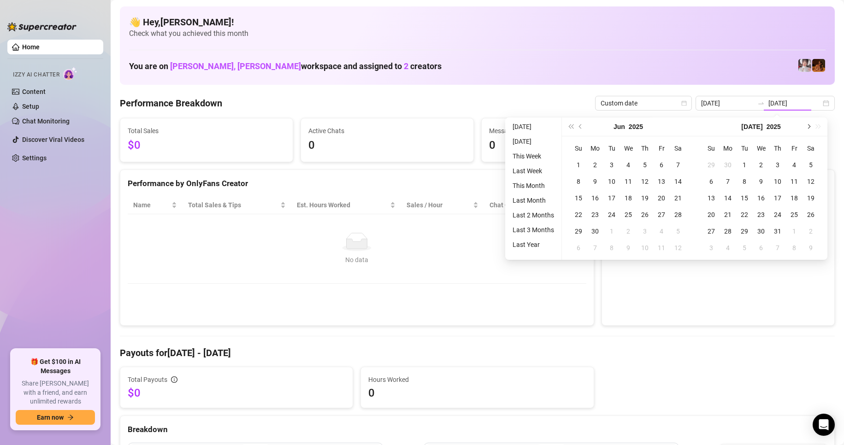
click at [809, 127] on span "Next month (PageDown)" at bounding box center [808, 127] width 5 height 5
click at [809, 127] on div "[DATE]" at bounding box center [761, 127] width 133 height 19
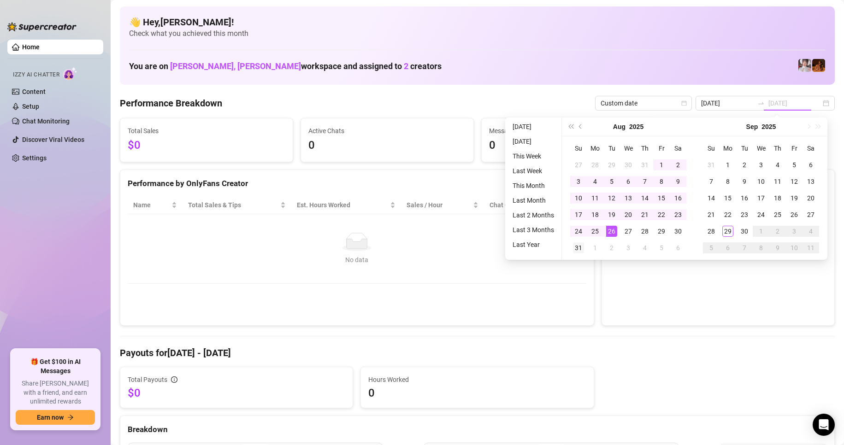
type input "[DATE]"
click at [577, 249] on div "31" at bounding box center [578, 248] width 11 height 11
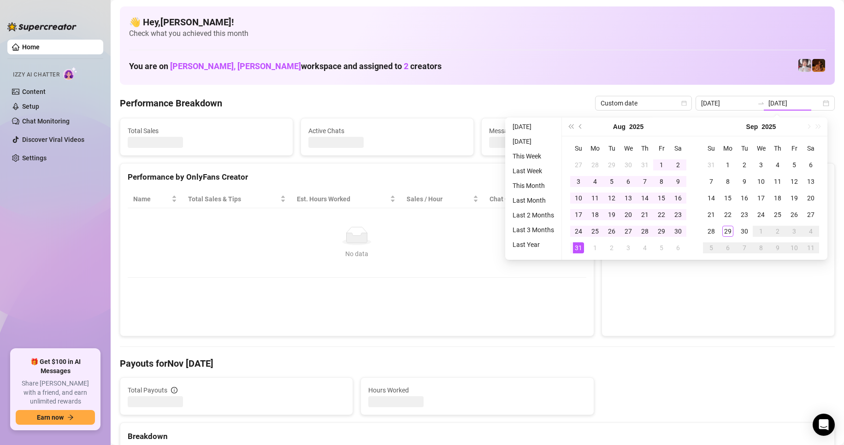
type input "[DATE]"
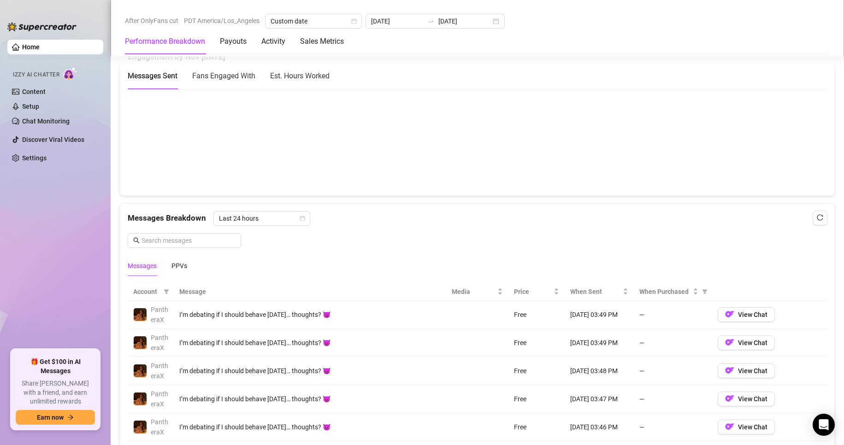
scroll to position [650, 0]
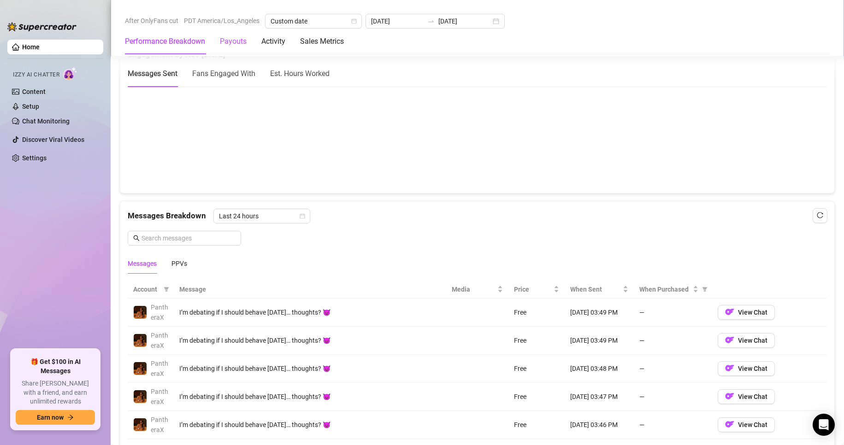
click at [237, 40] on div "Payouts" at bounding box center [233, 41] width 27 height 11
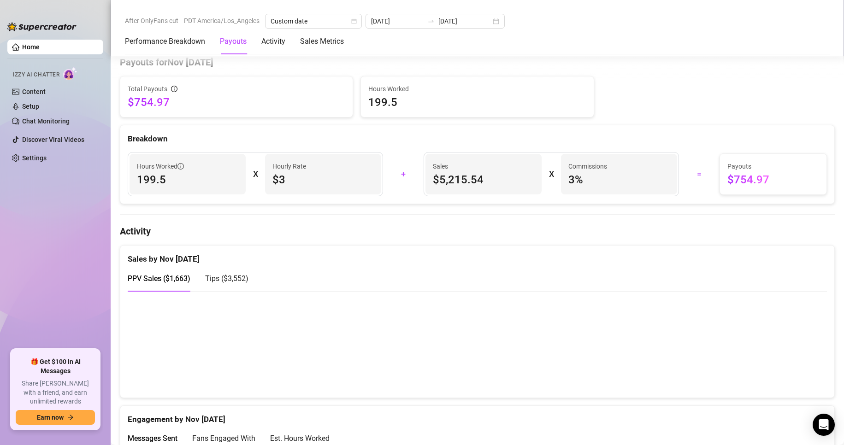
scroll to position [279, 0]
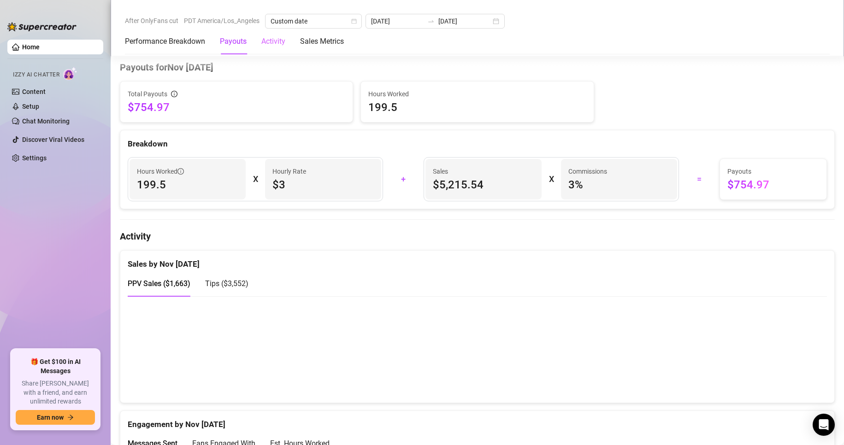
click at [271, 47] on div "Activity" at bounding box center [273, 42] width 24 height 26
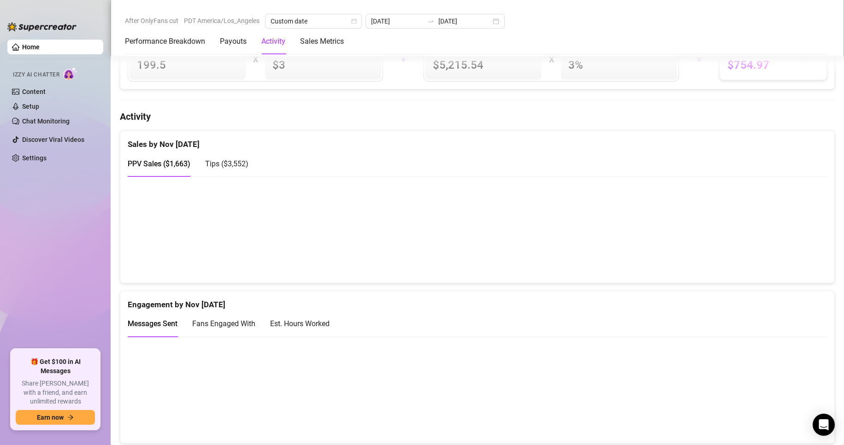
scroll to position [449, 0]
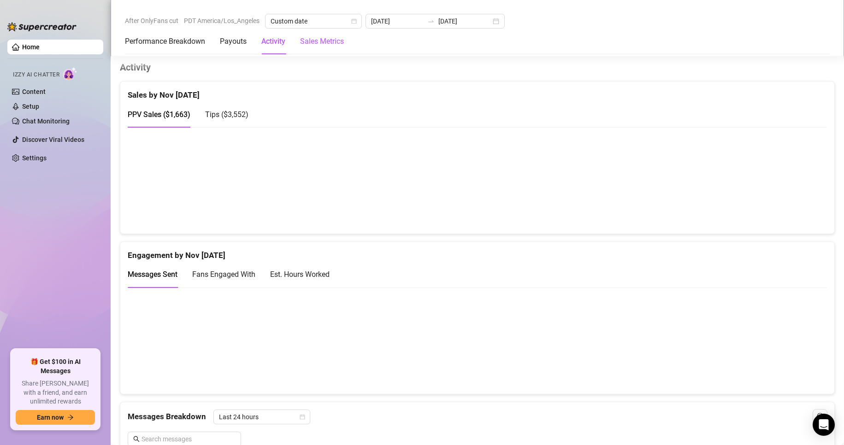
click at [314, 38] on Metrics "Sales Metrics" at bounding box center [322, 41] width 44 height 11
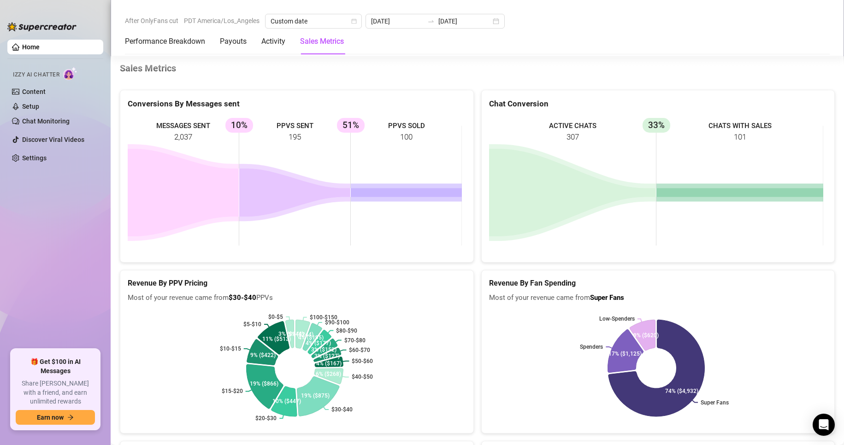
scroll to position [1223, 0]
